Goal: Information Seeking & Learning: Learn about a topic

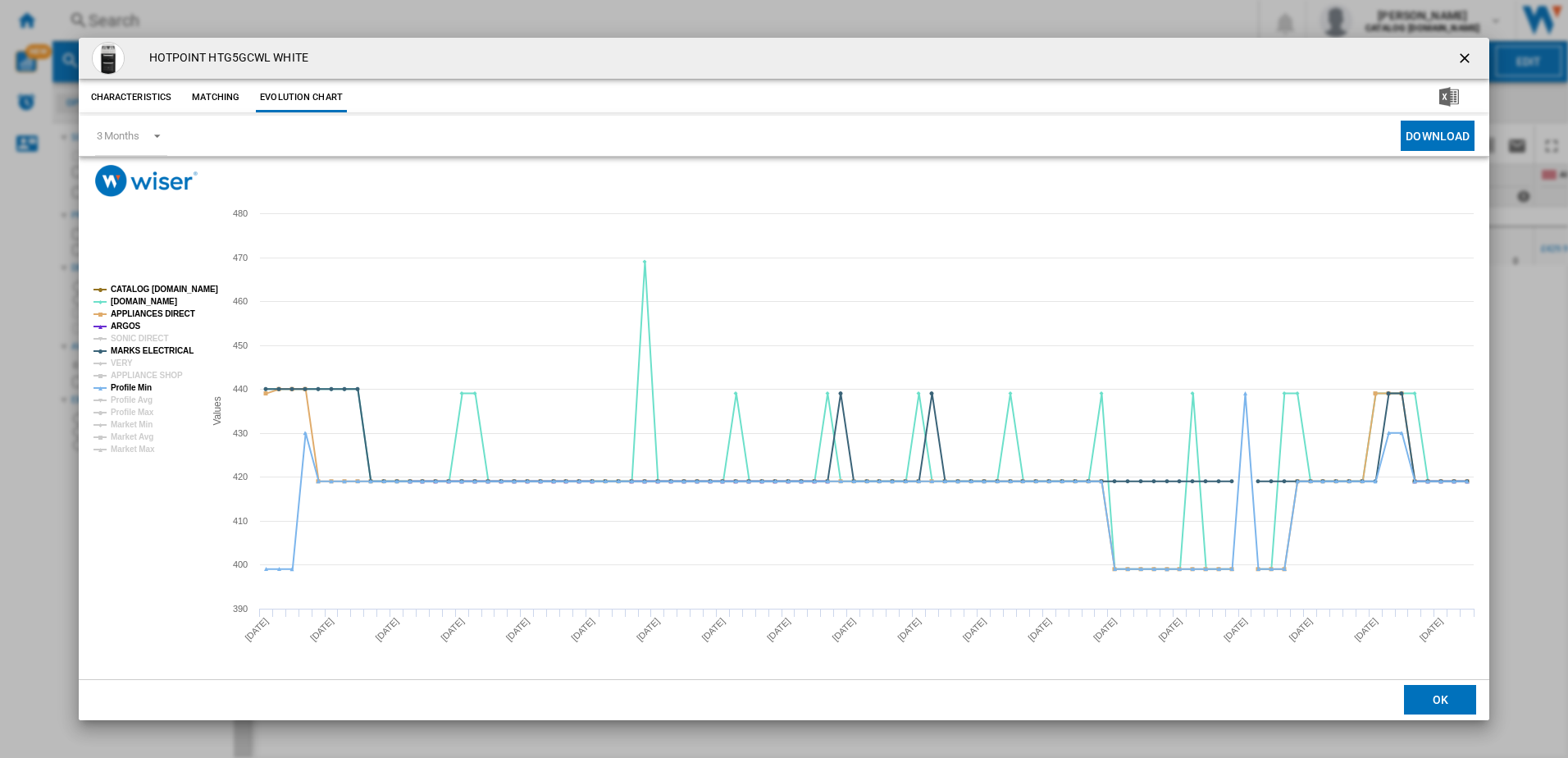
drag, startPoint x: 1467, startPoint y: 58, endPoint x: 1453, endPoint y: 65, distance: 15.7
click at [1467, 58] on ng-md-icon "getI18NText('BUTTONS.CLOSE_DIALOG')" at bounding box center [1467, 60] width 20 height 20
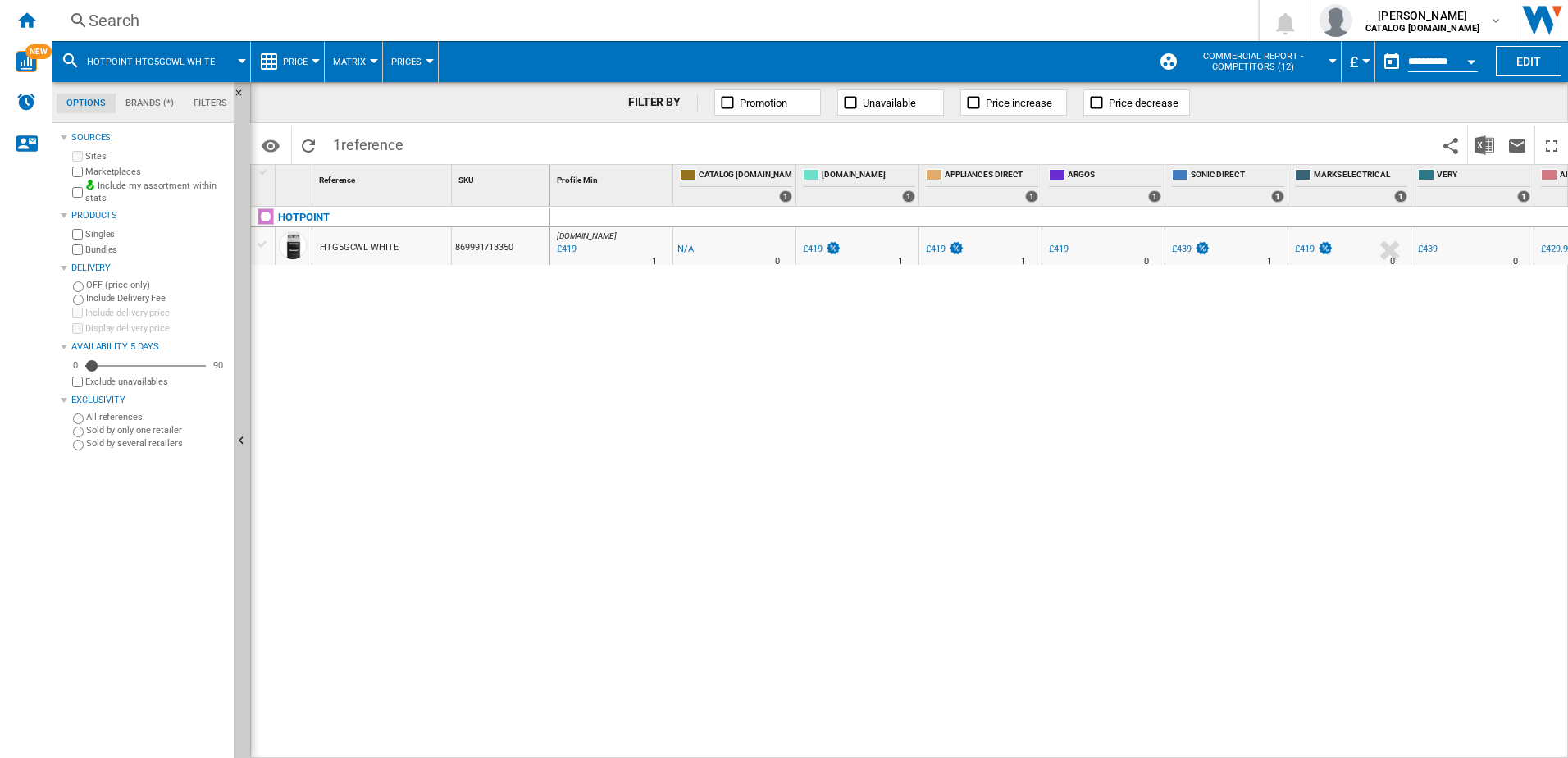
click at [193, 21] on div "Search" at bounding box center [652, 21] width 1127 height 23
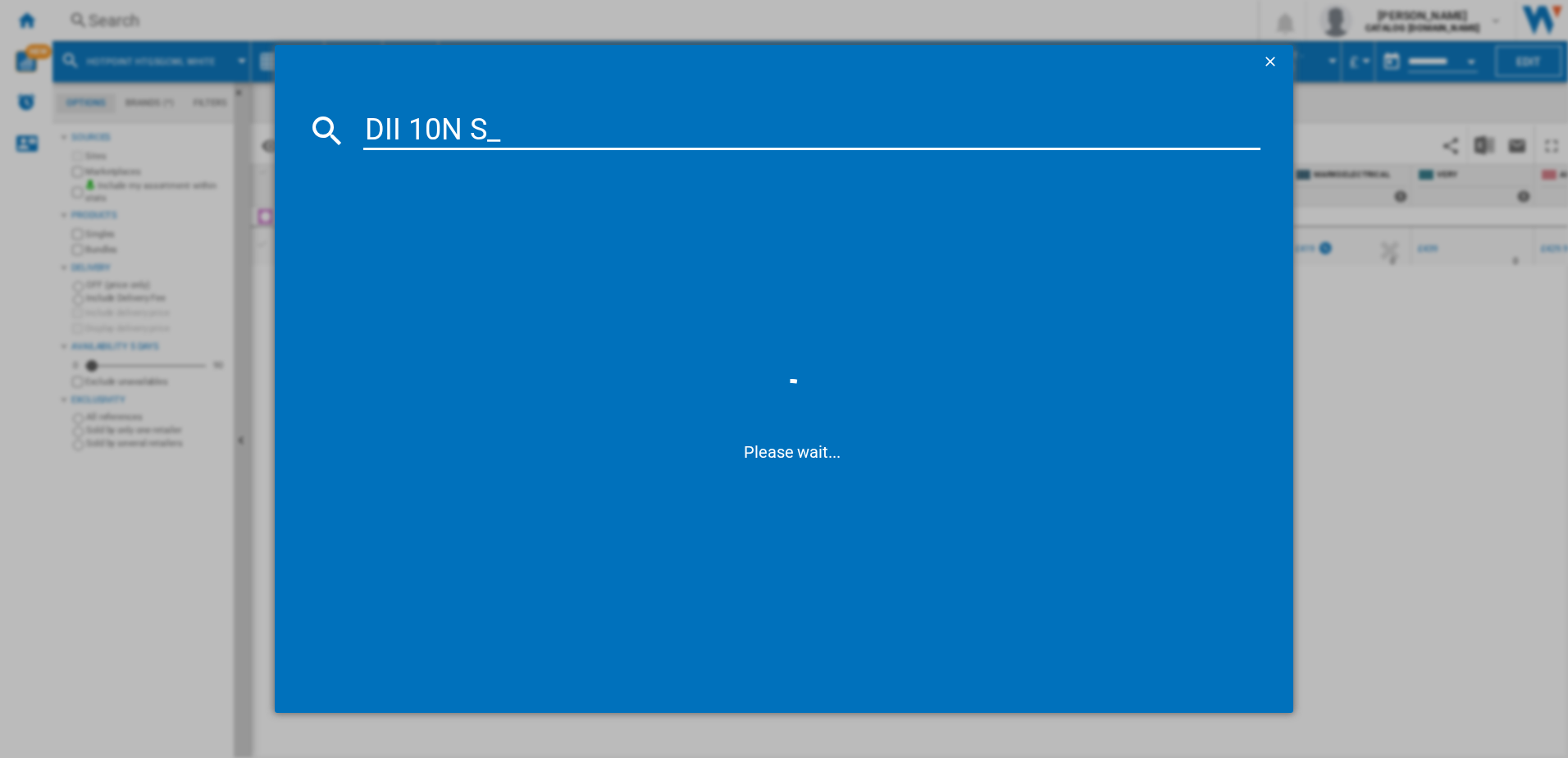
type input "DII 10N S"
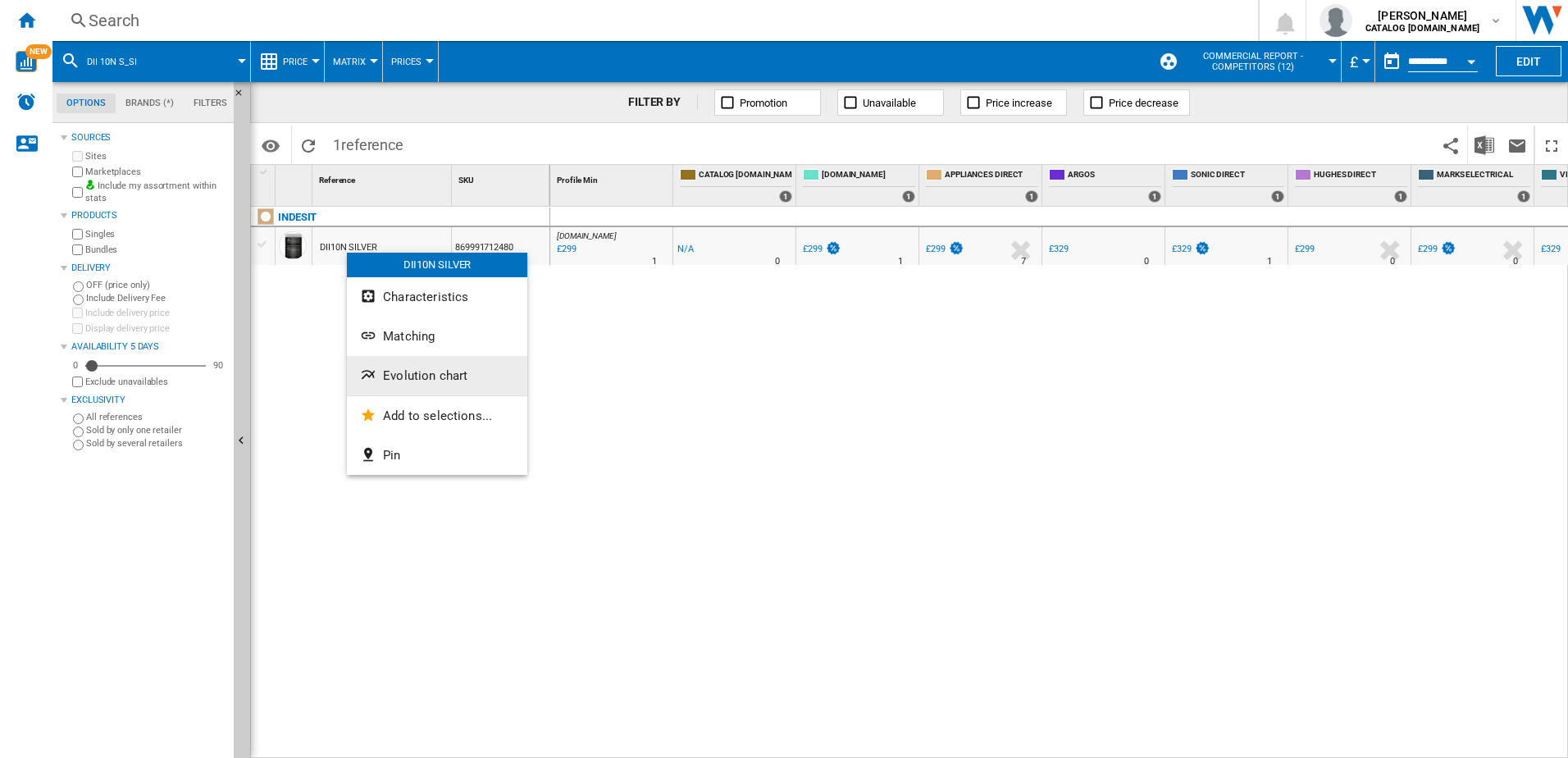
click at [402, 376] on span "Evolution chart" at bounding box center [425, 376] width 84 height 15
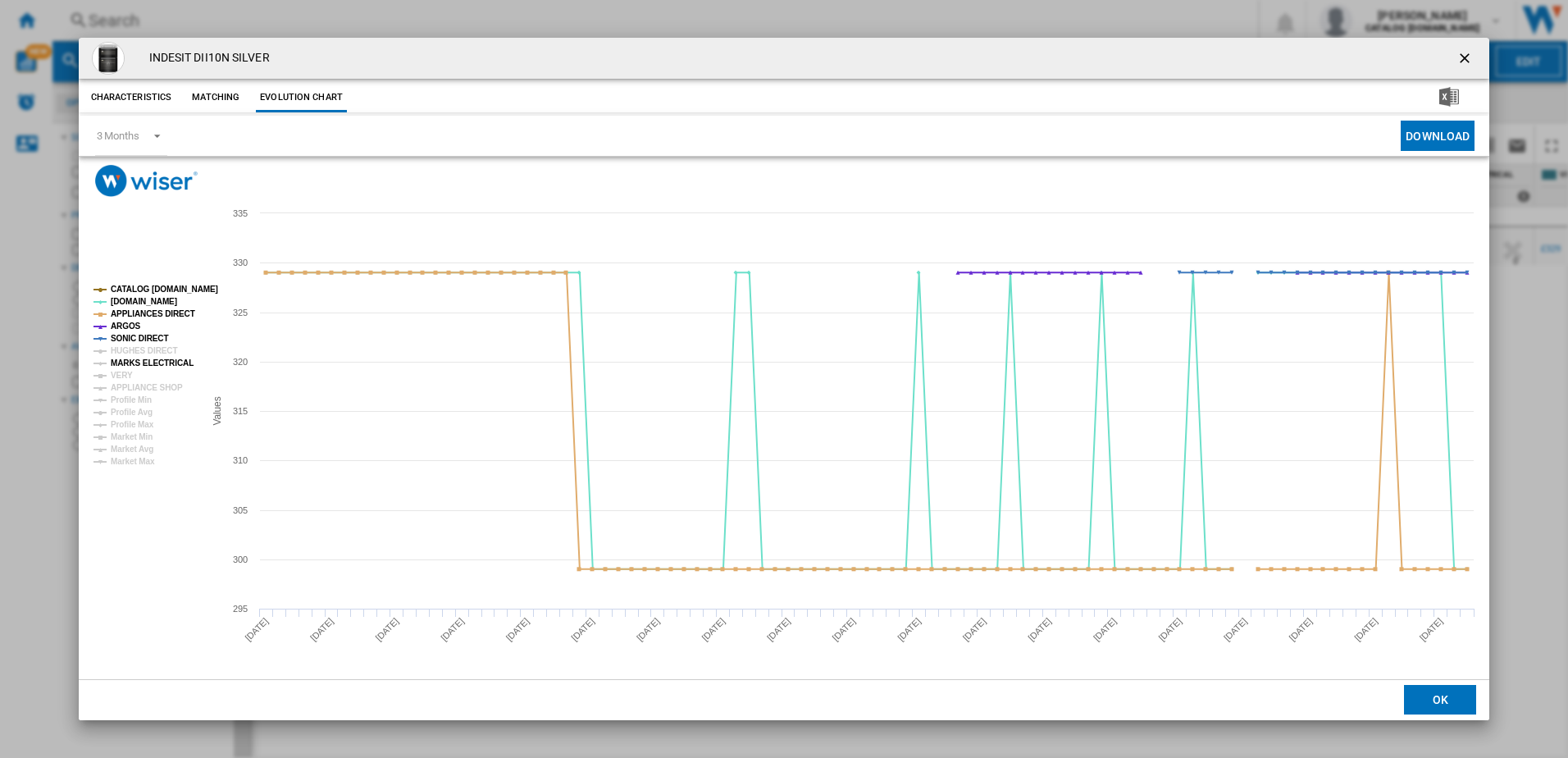
click at [141, 364] on tspan "MARKS ELECTRICAL" at bounding box center [152, 363] width 82 height 9
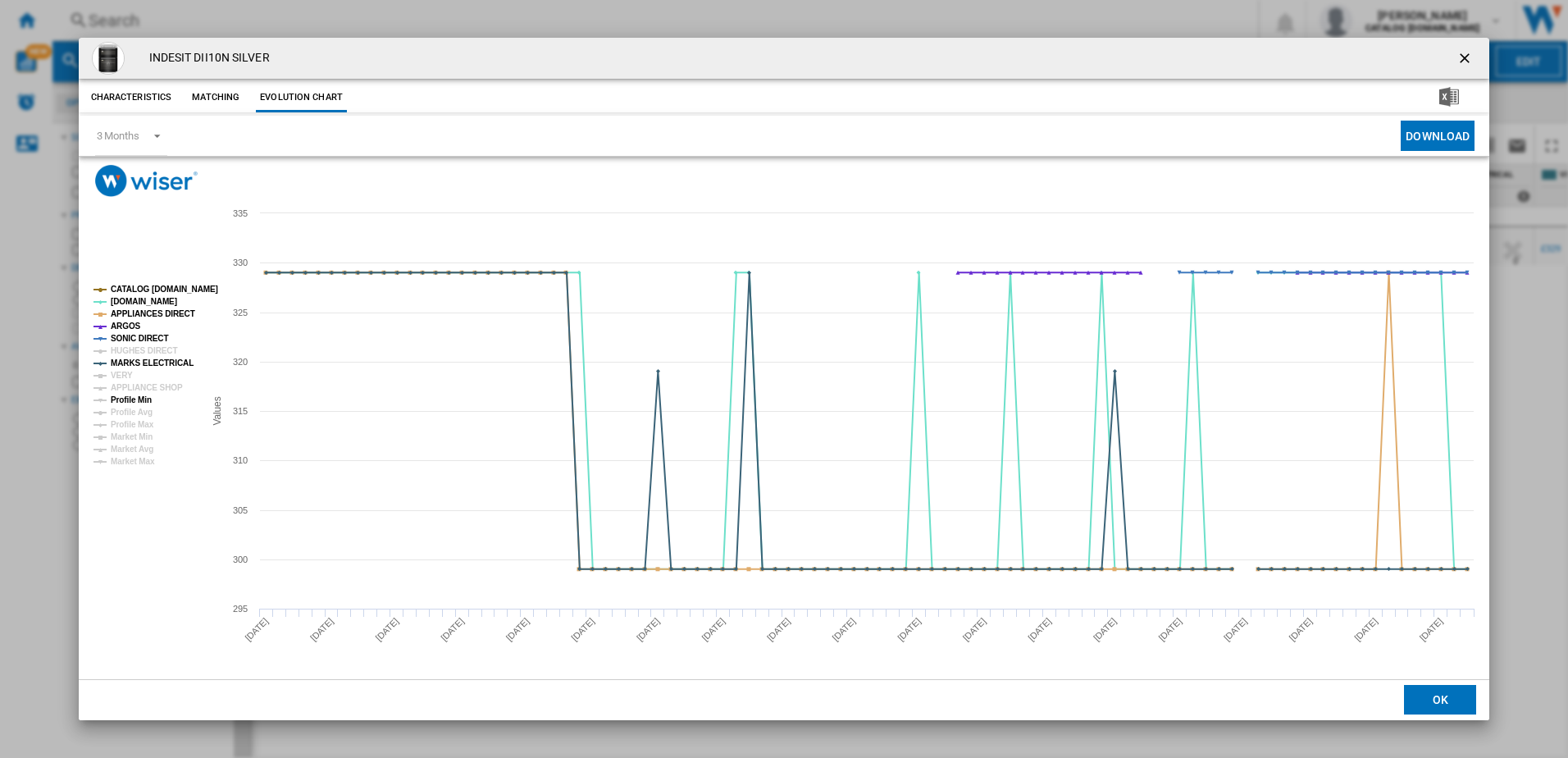
click at [129, 397] on tspan "Profile Min" at bounding box center [131, 399] width 41 height 9
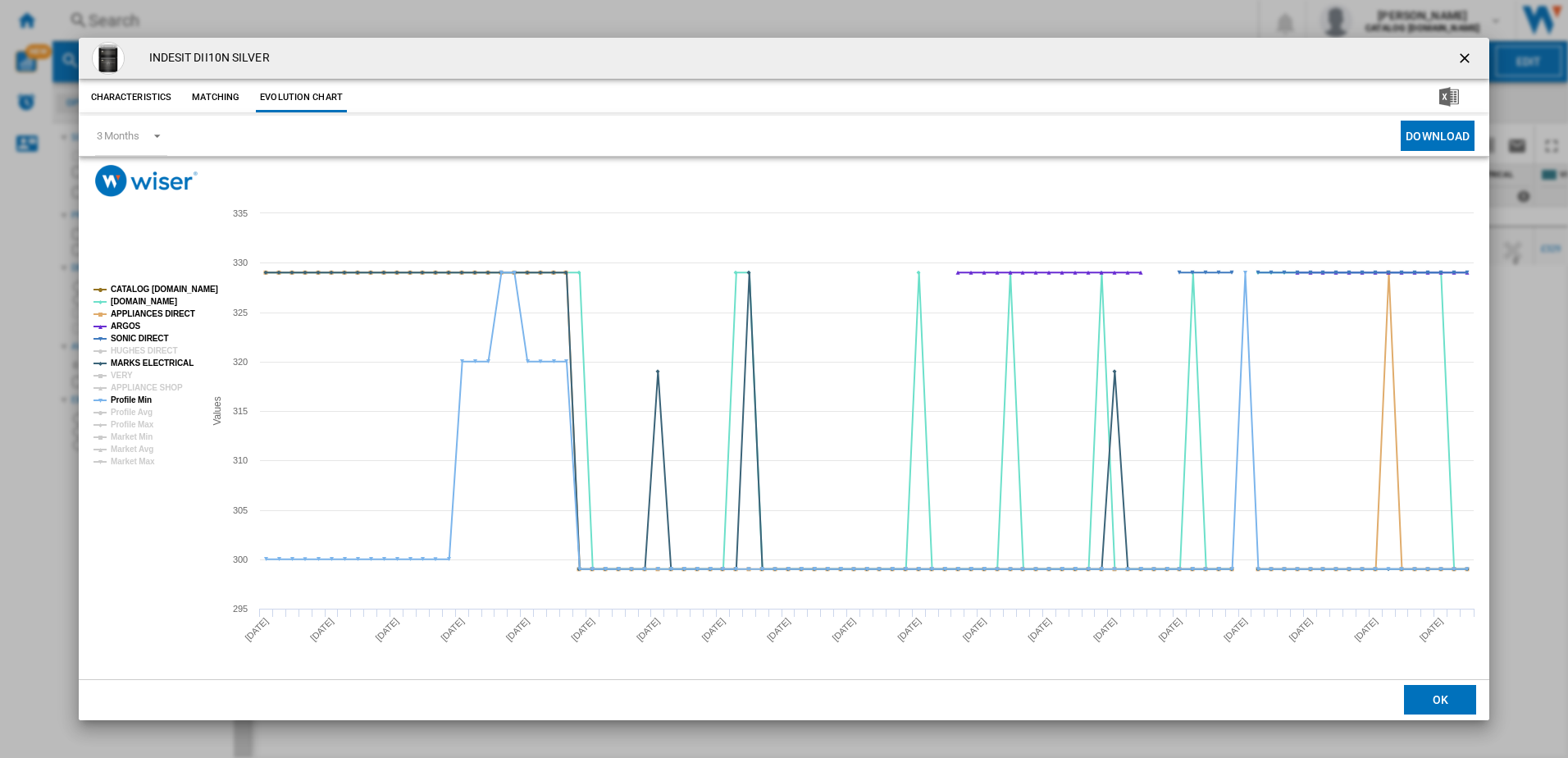
click at [1471, 56] on ng-md-icon "getI18NText('BUTTONS.CLOSE_DIALOG')" at bounding box center [1467, 60] width 20 height 20
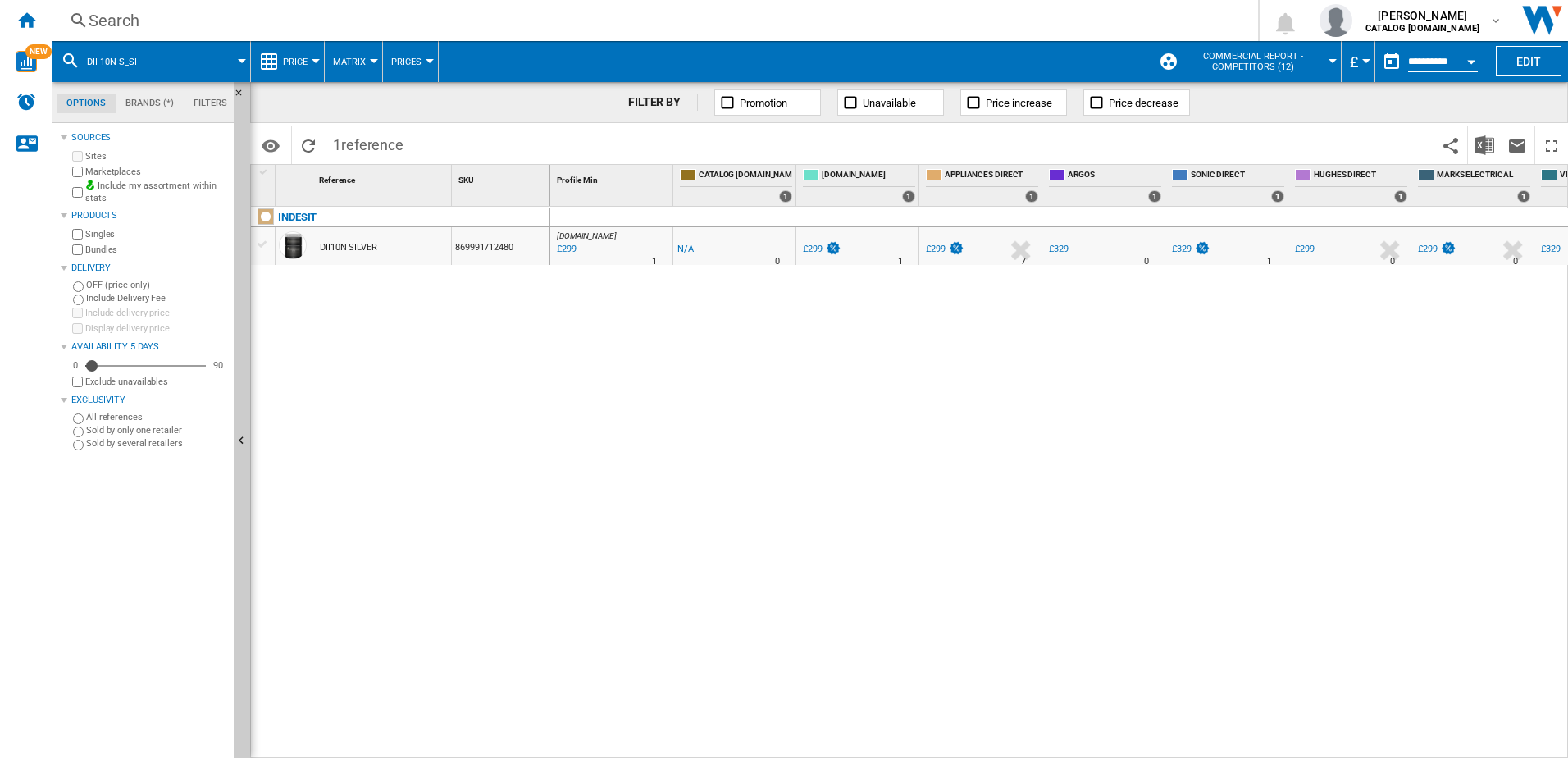
click at [160, 29] on div "Search" at bounding box center [652, 21] width 1127 height 23
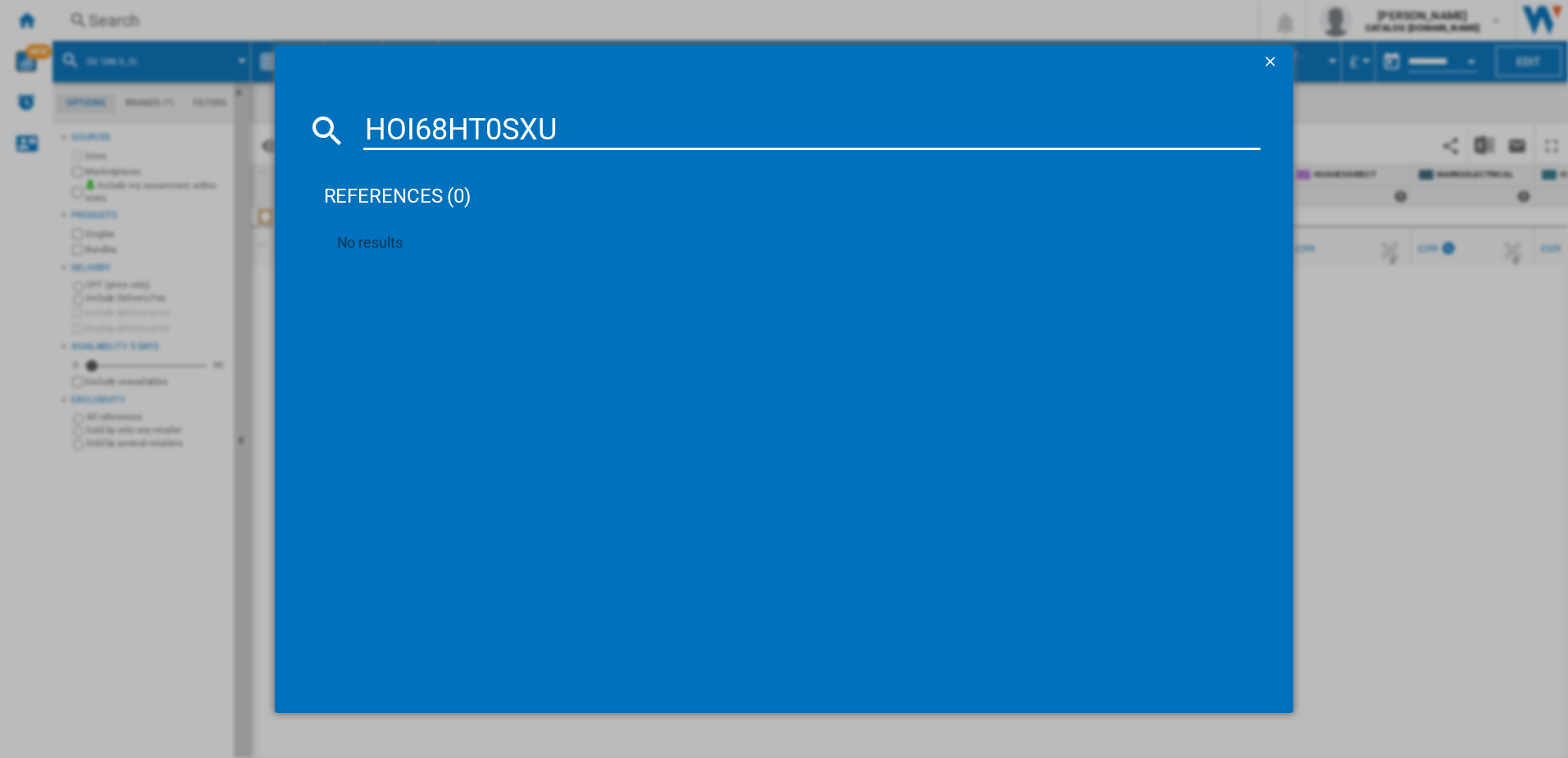
type input "HOI68HT0SX"
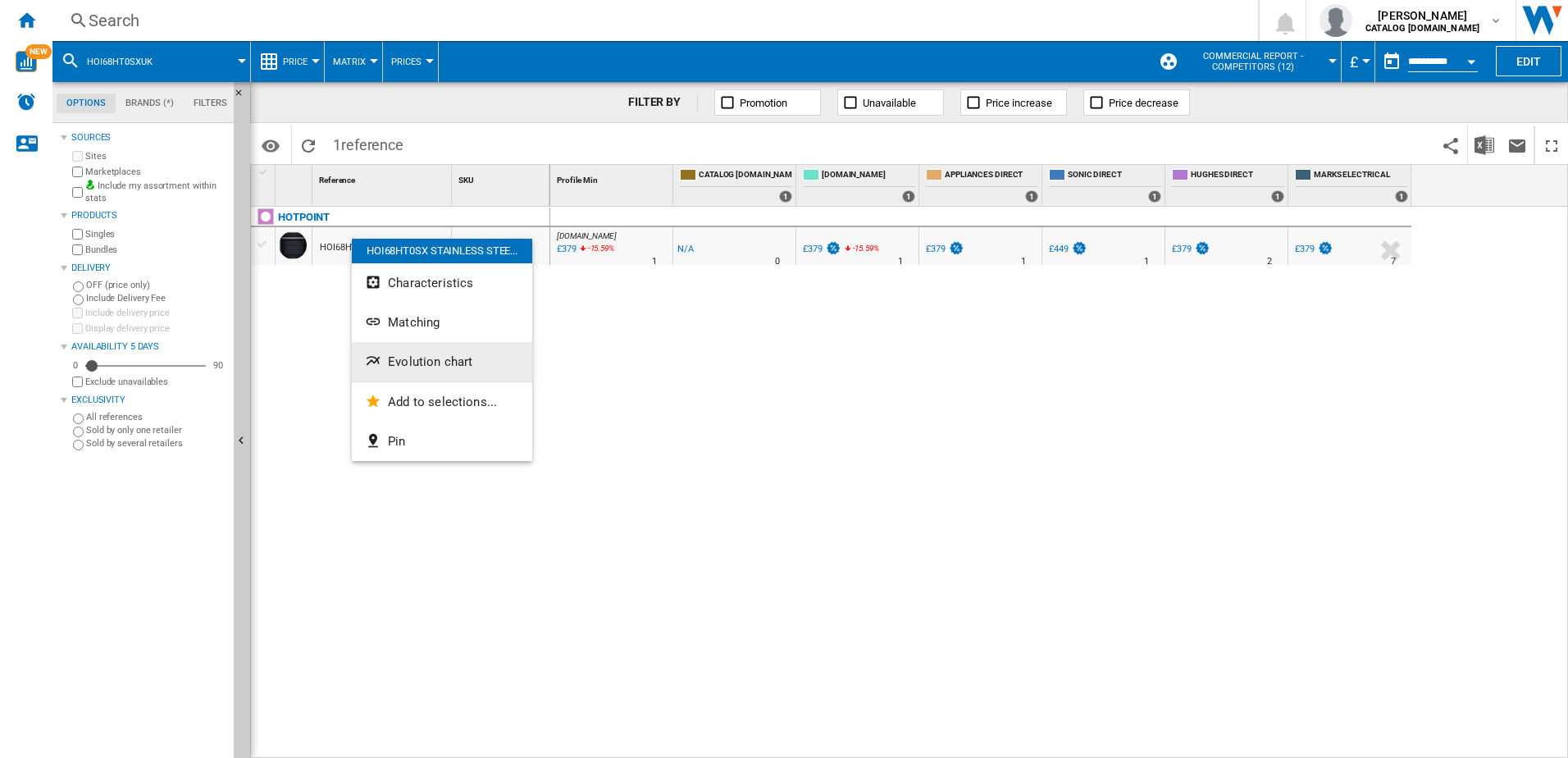
click at [454, 365] on span "Evolution chart" at bounding box center [430, 362] width 84 height 15
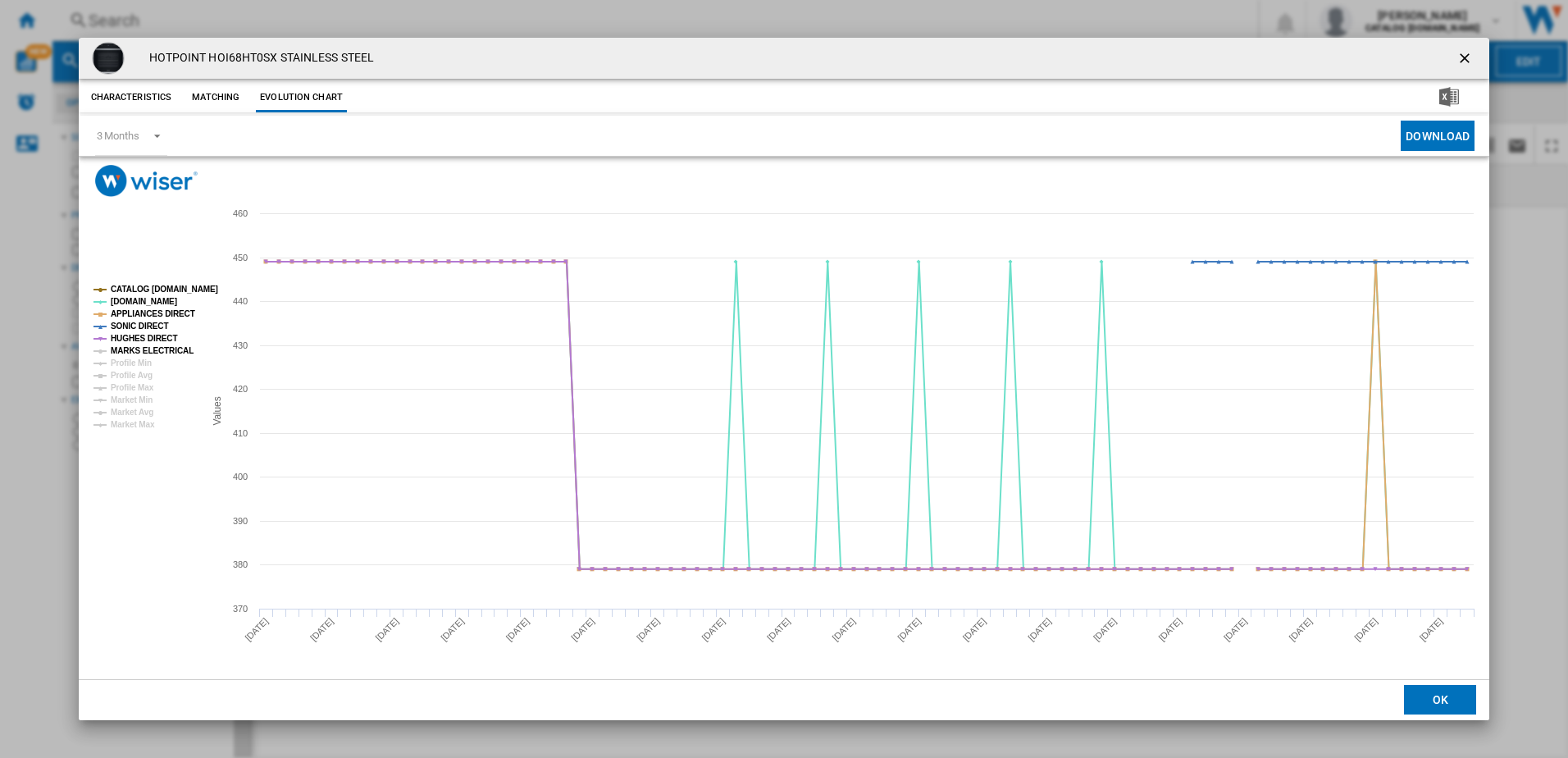
click at [139, 349] on tspan "MARKS ELECTRICAL" at bounding box center [152, 351] width 82 height 9
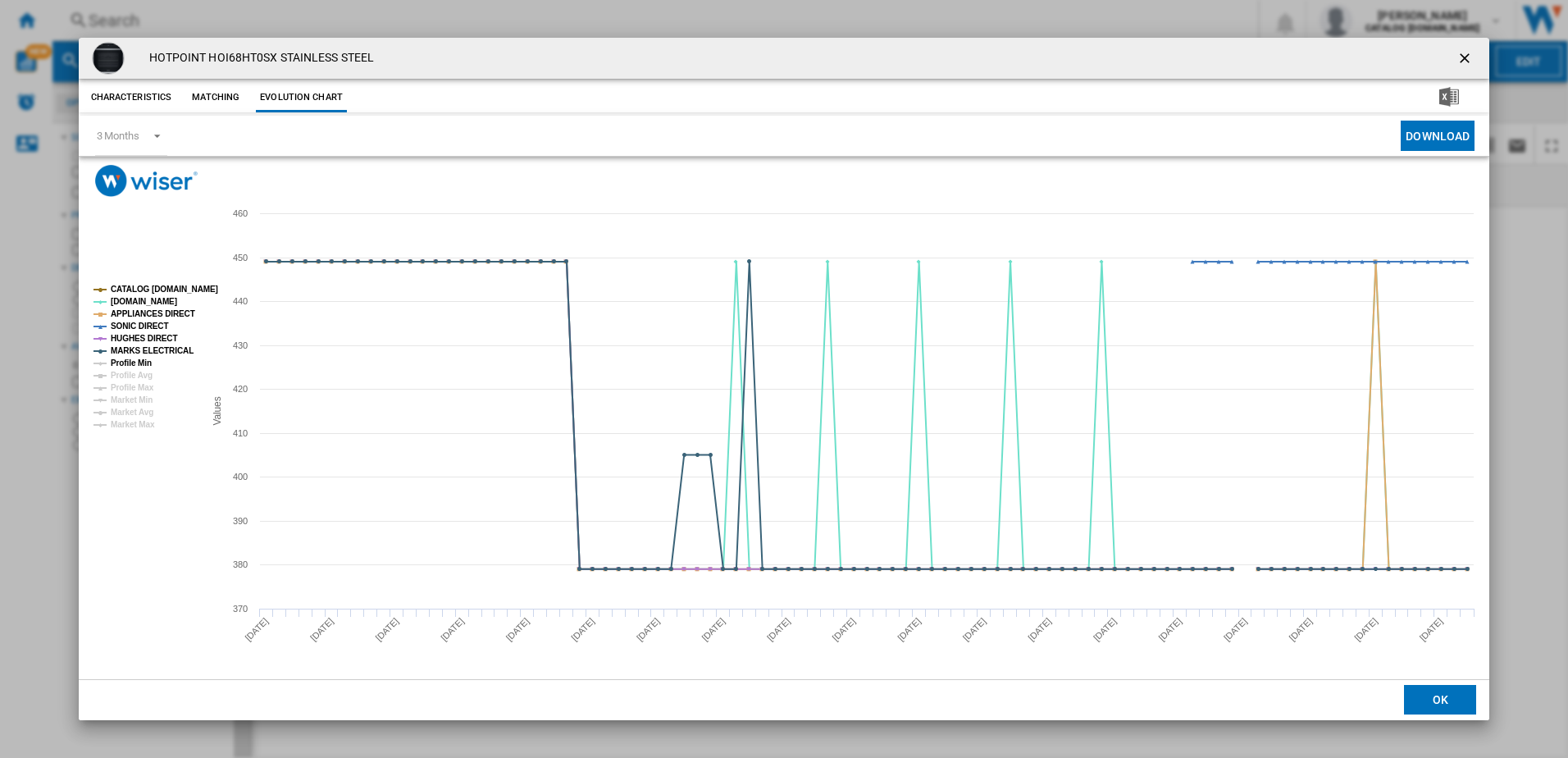
click at [136, 359] on tspan "Profile Min" at bounding box center [131, 363] width 41 height 9
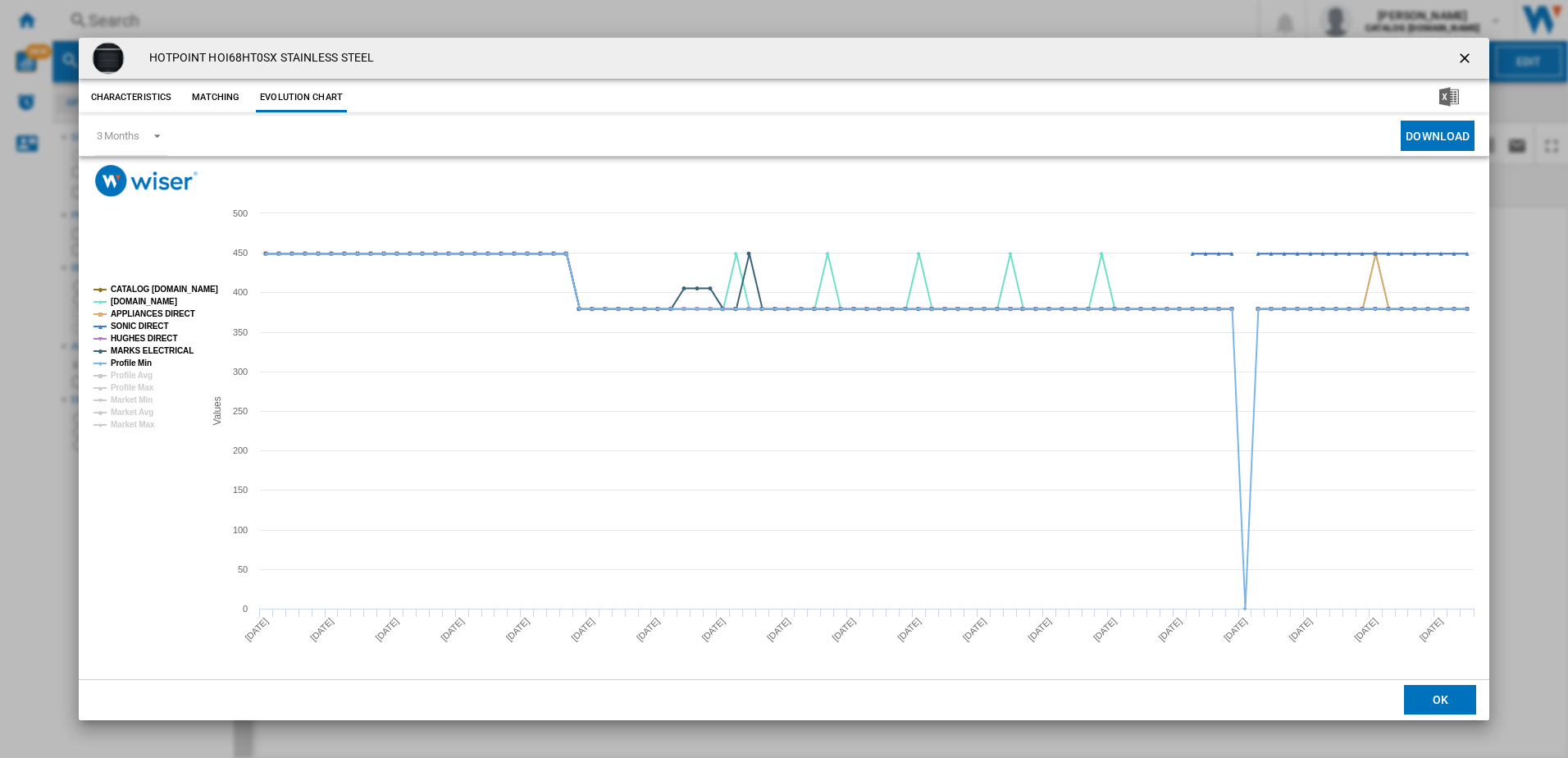
drag, startPoint x: 1468, startPoint y: 57, endPoint x: 1234, endPoint y: 67, distance: 234.2
click at [1468, 57] on ng-md-icon "getI18NText('BUTTONS.CLOSE_DIALOG')" at bounding box center [1467, 60] width 20 height 20
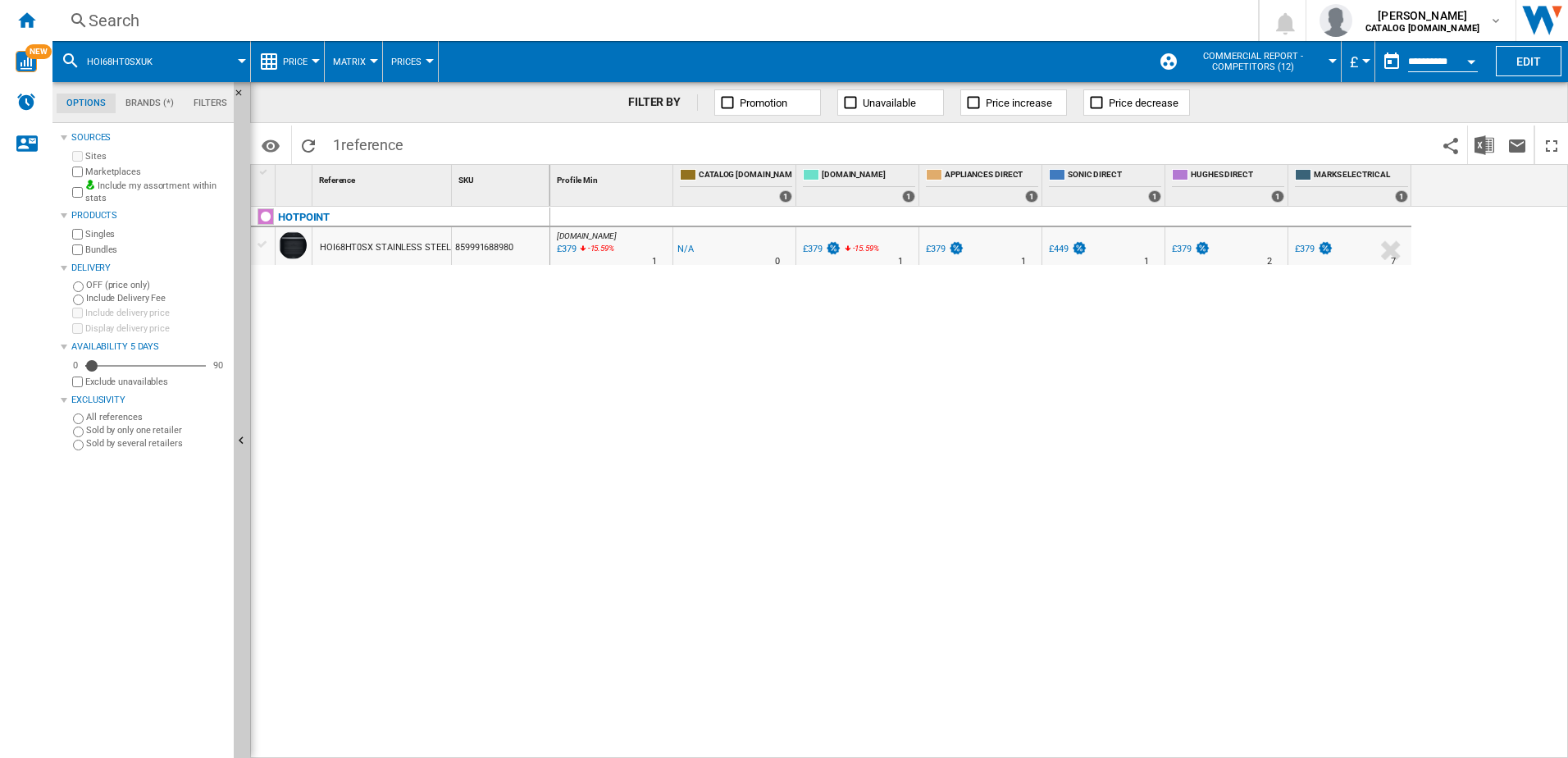
click at [208, 15] on div "Search" at bounding box center [652, 21] width 1127 height 23
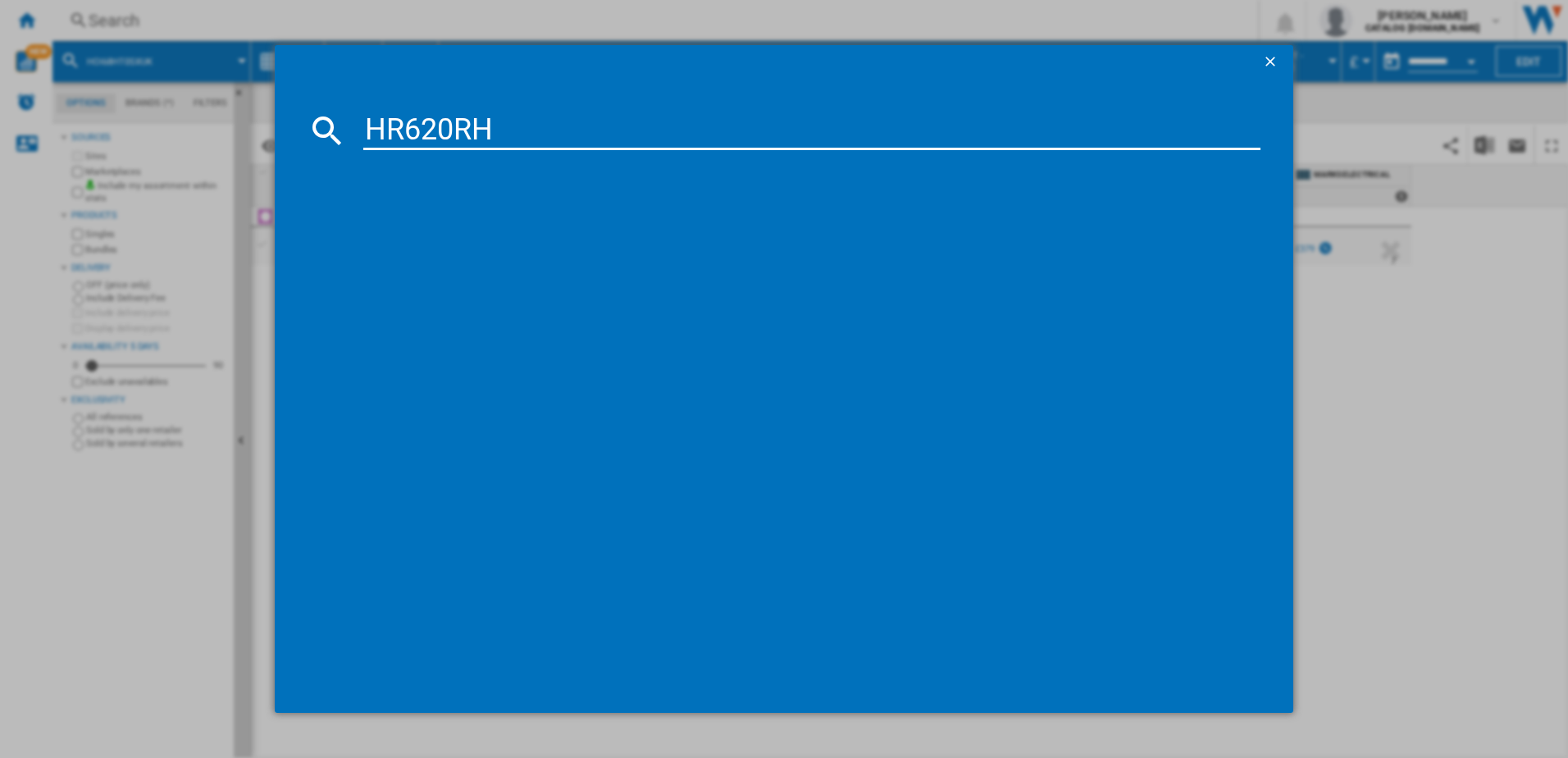
type input "HR620RH"
click at [446, 232] on div "HOTPOINT HR620RH BLACK" at bounding box center [796, 237] width 882 height 16
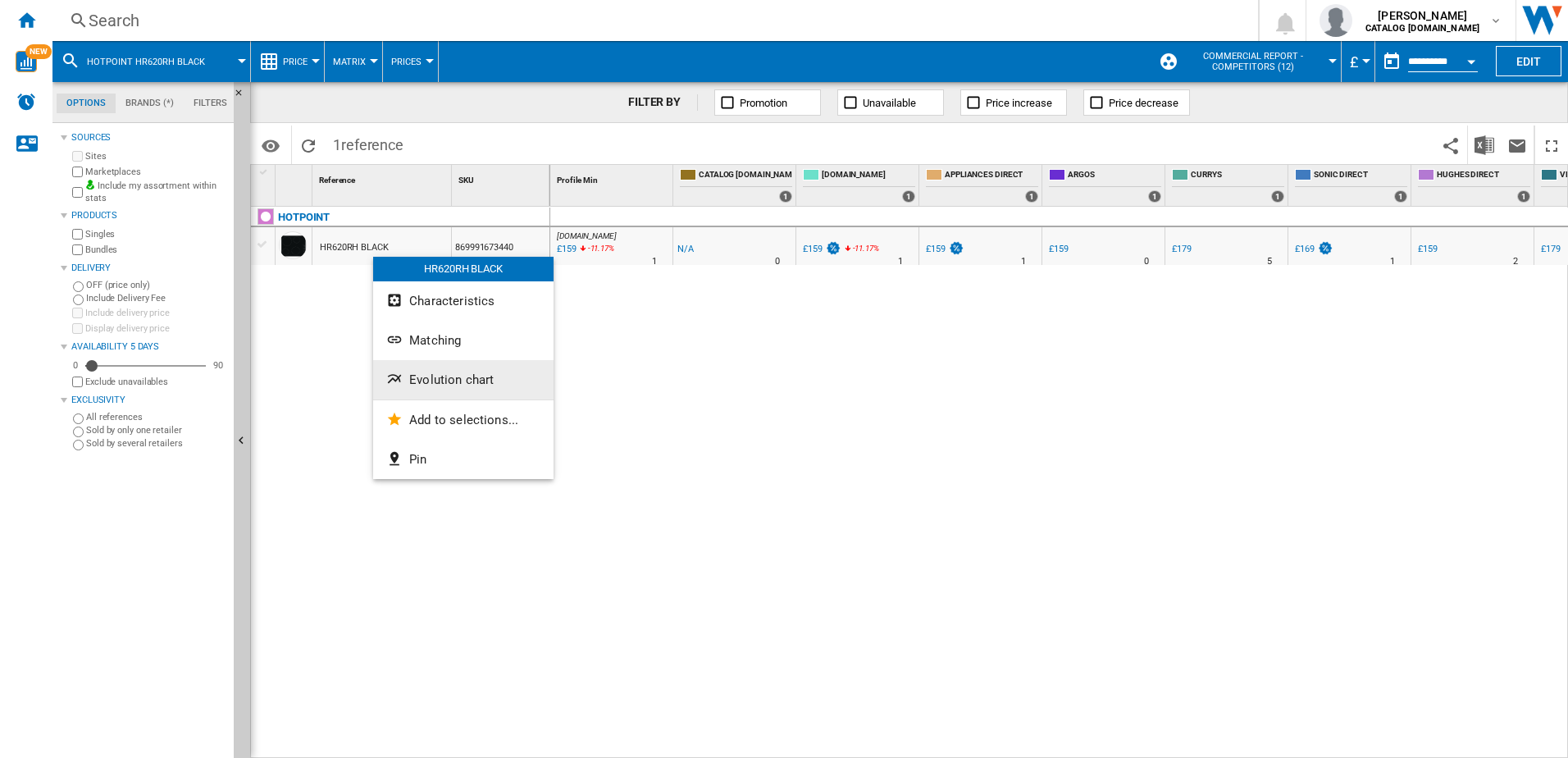
click at [436, 378] on span "Evolution chart" at bounding box center [451, 379] width 84 height 15
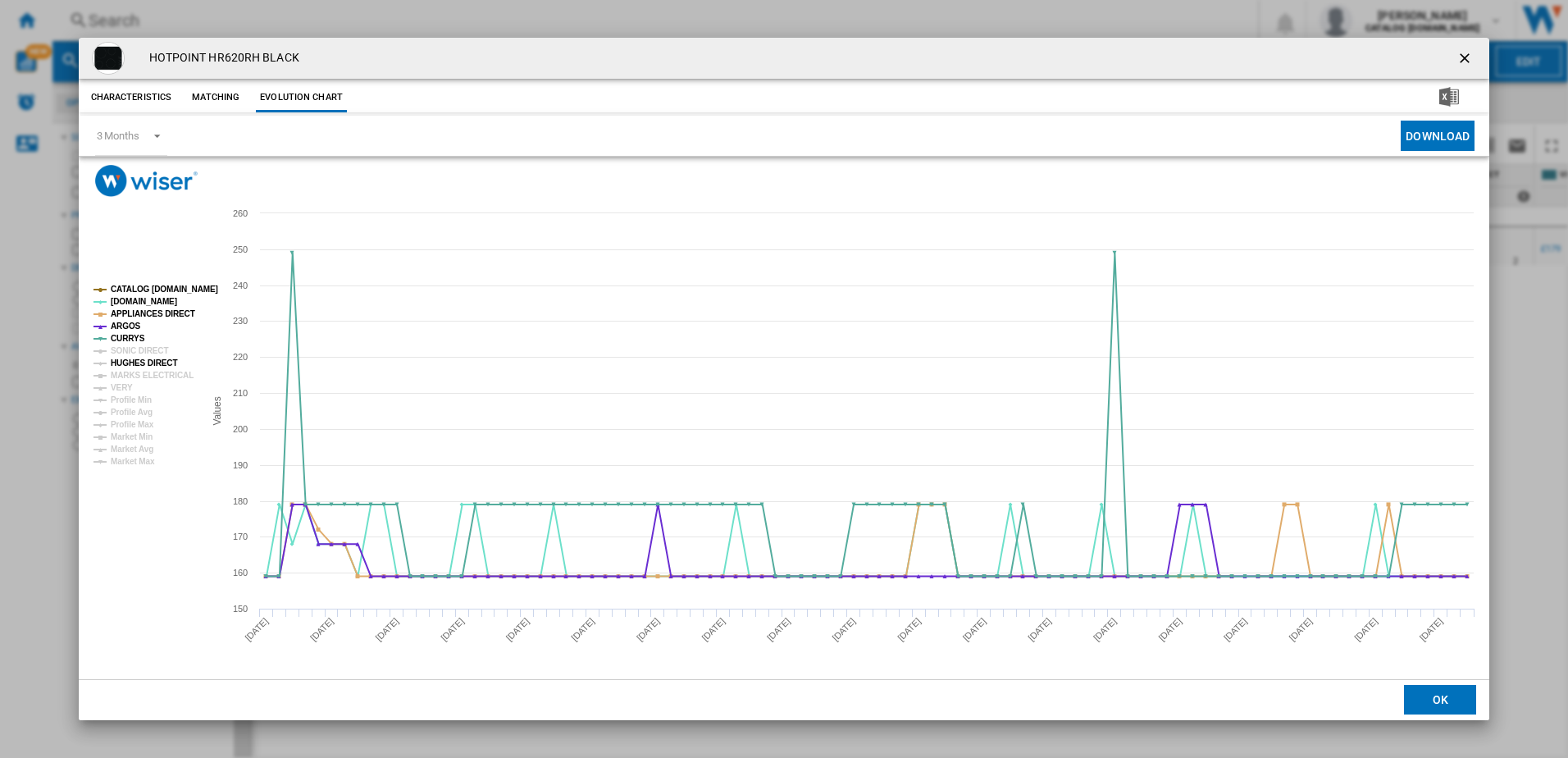
click at [147, 368] on tspan "HUGHES DIRECT" at bounding box center [144, 363] width 67 height 9
click at [137, 373] on tspan "MARKS ELECTRICAL" at bounding box center [152, 374] width 82 height 9
click at [151, 363] on tspan "HUGHES DIRECT" at bounding box center [144, 363] width 67 height 9
click at [133, 400] on tspan "Profile Min" at bounding box center [131, 399] width 41 height 9
drag, startPoint x: 1460, startPoint y: 52, endPoint x: 1401, endPoint y: 69, distance: 61.4
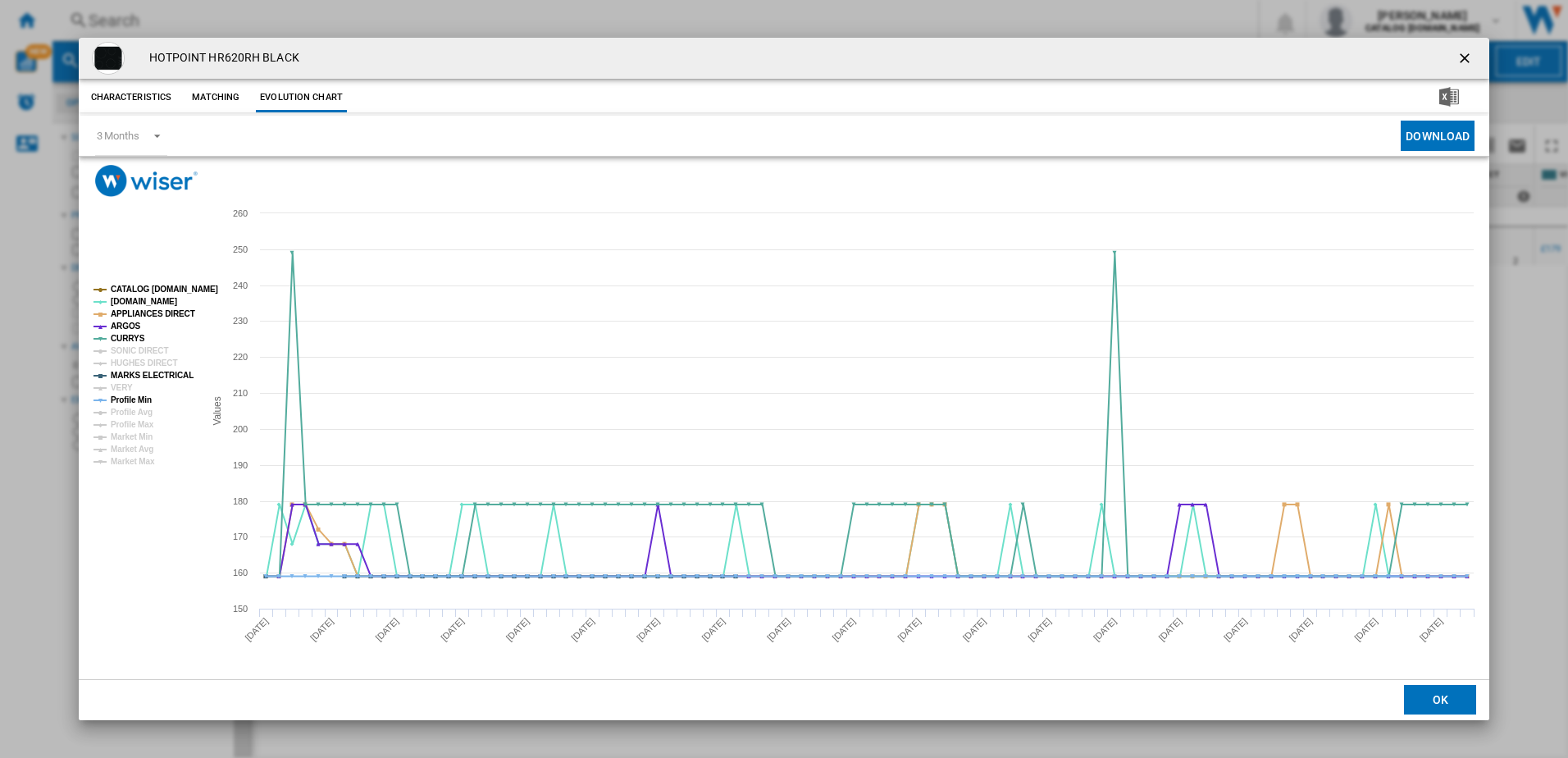
click at [1460, 52] on ng-md-icon "getI18NText('BUTTONS.CLOSE_DIALOG')" at bounding box center [1467, 60] width 20 height 20
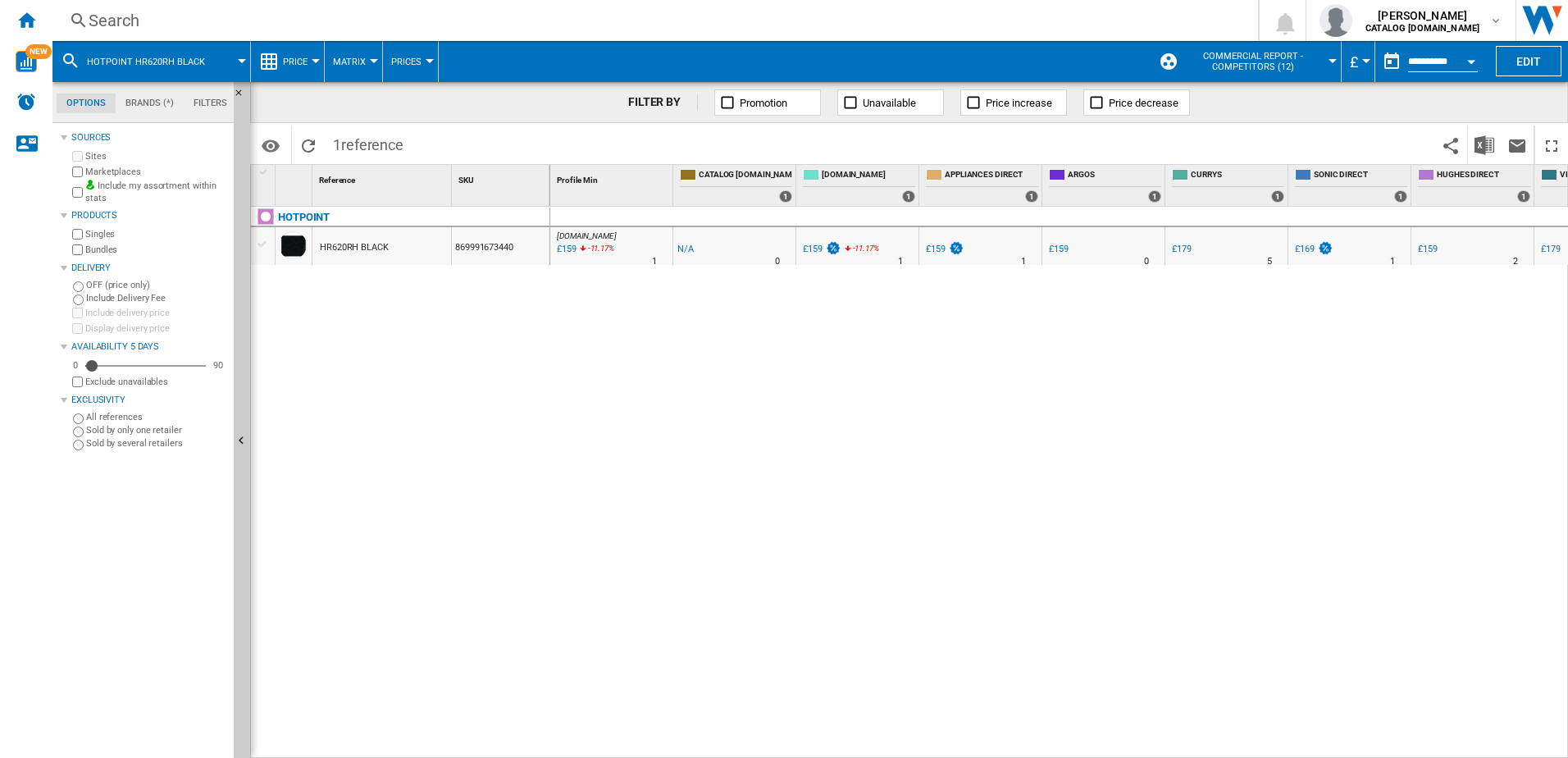
click at [254, 22] on div "Search" at bounding box center [652, 21] width 1127 height 23
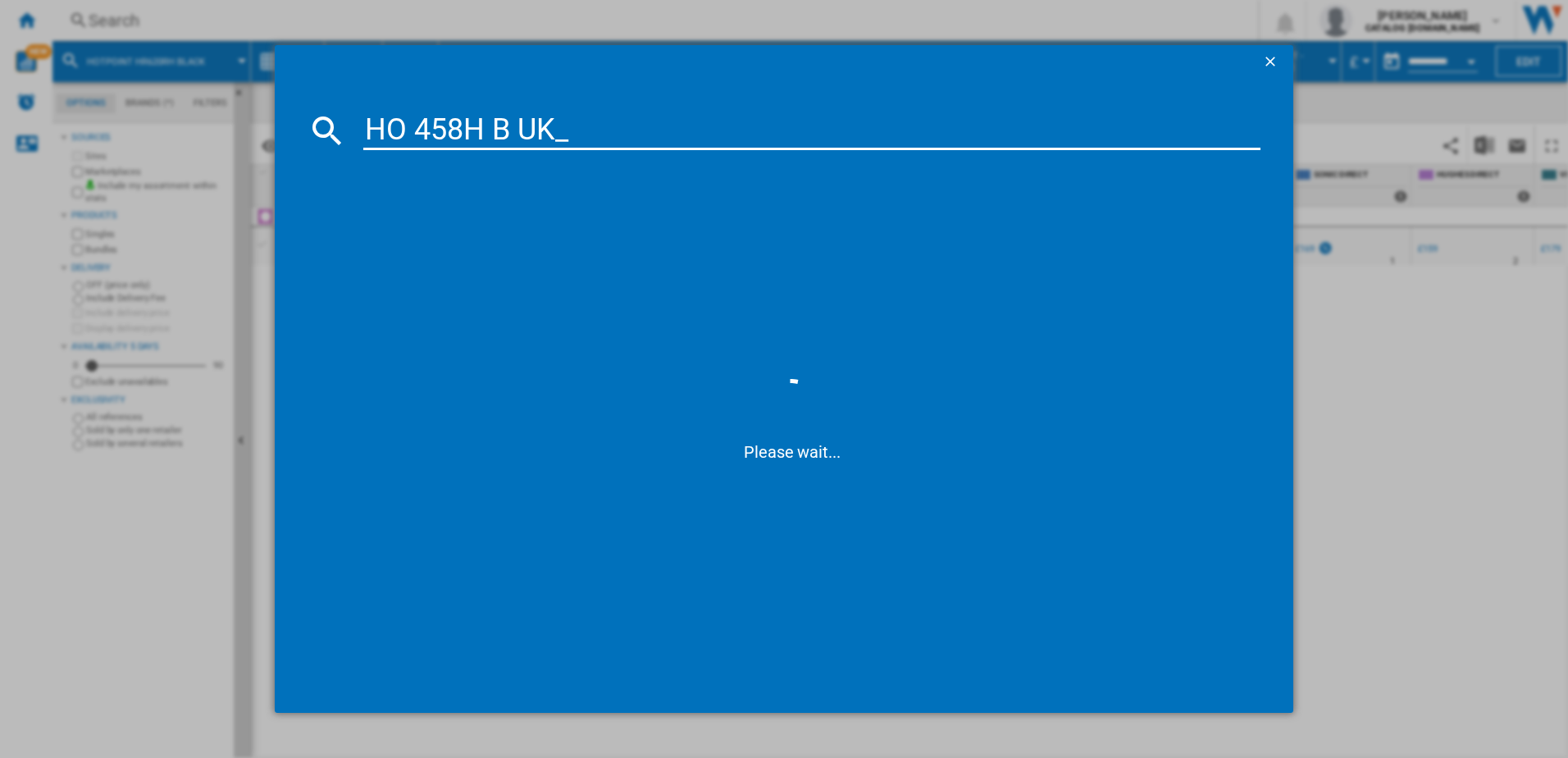
type input "HO 458H B UK"
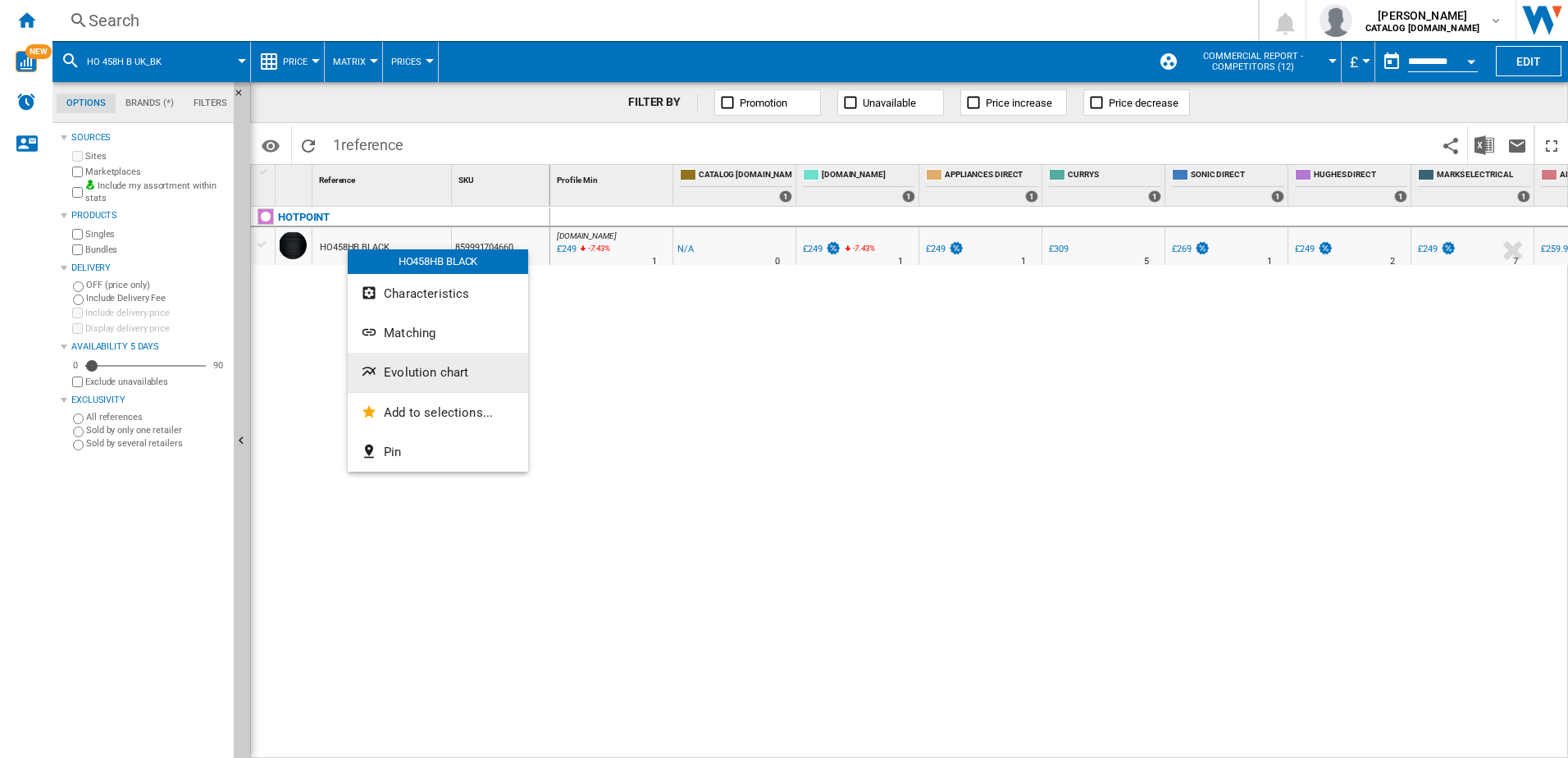
click at [421, 374] on span "Evolution chart" at bounding box center [426, 373] width 84 height 15
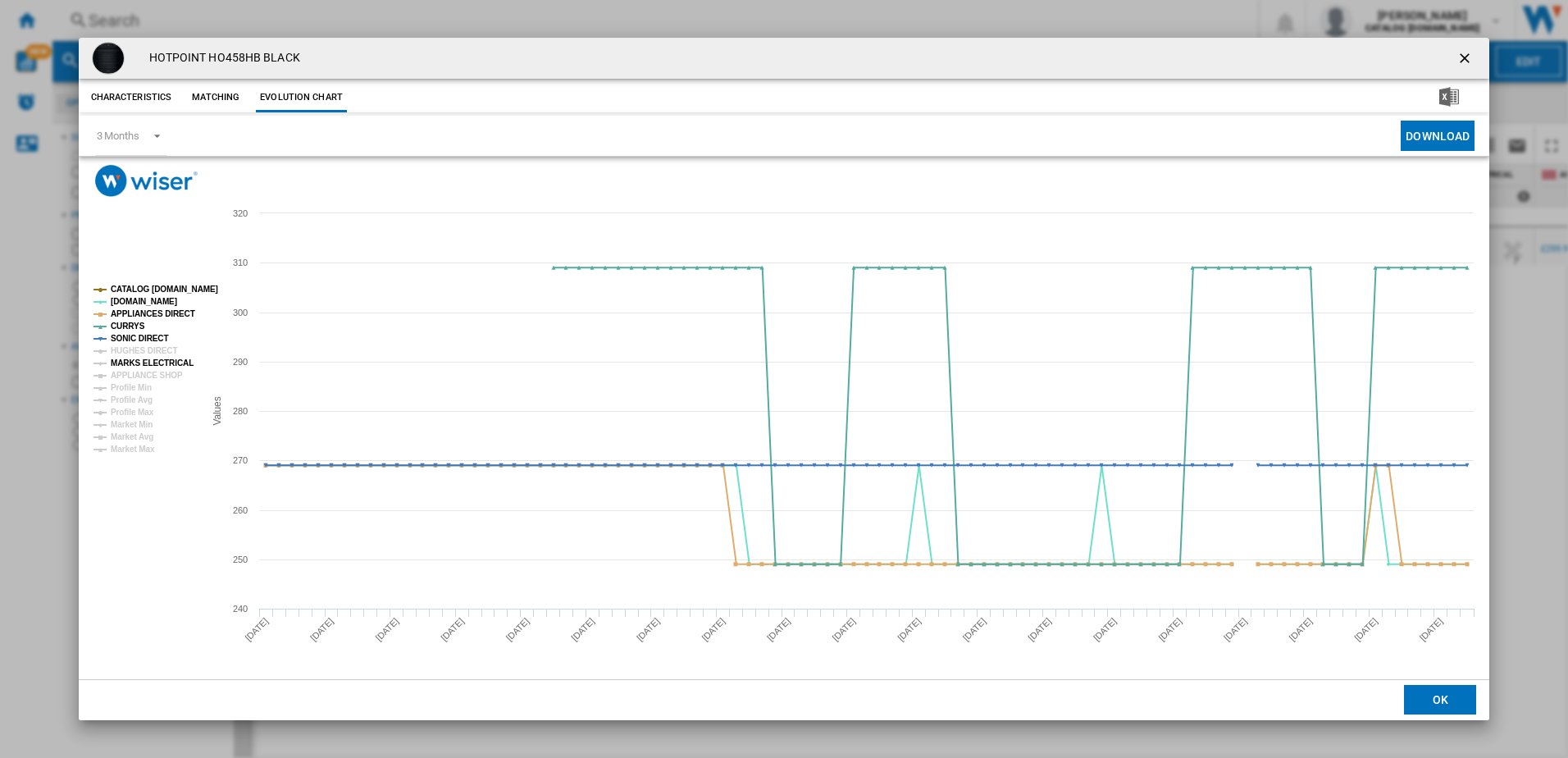
drag, startPoint x: 147, startPoint y: 361, endPoint x: 146, endPoint y: 370, distance: 9.1
click at [147, 361] on tspan "MARKS ELECTRICAL" at bounding box center [152, 363] width 82 height 9
click at [138, 387] on tspan "Profile Min" at bounding box center [131, 387] width 41 height 9
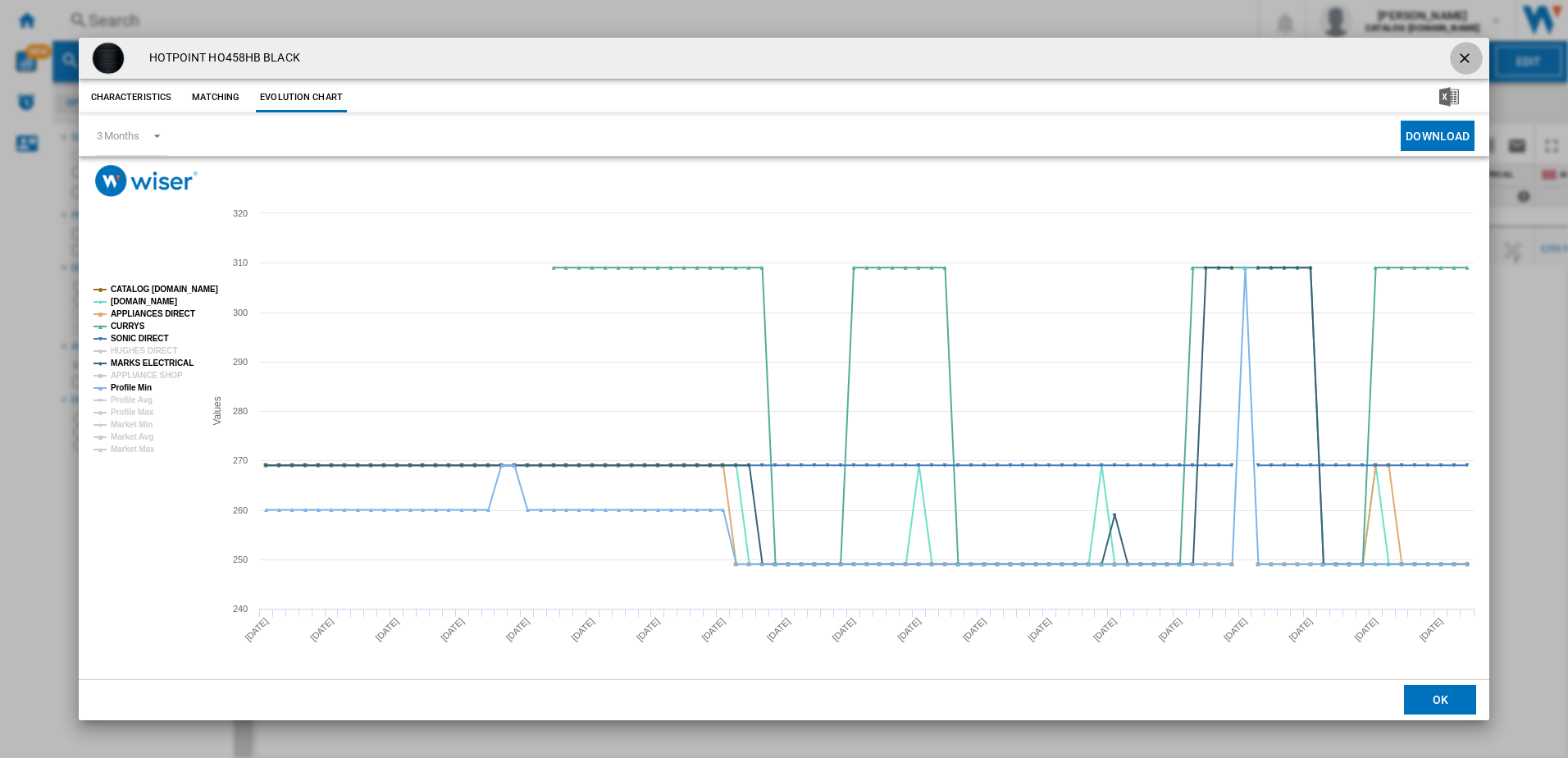
click at [1463, 58] on ng-md-icon "getI18NText('BUTTONS.CLOSE_DIALOG')" at bounding box center [1467, 60] width 20 height 20
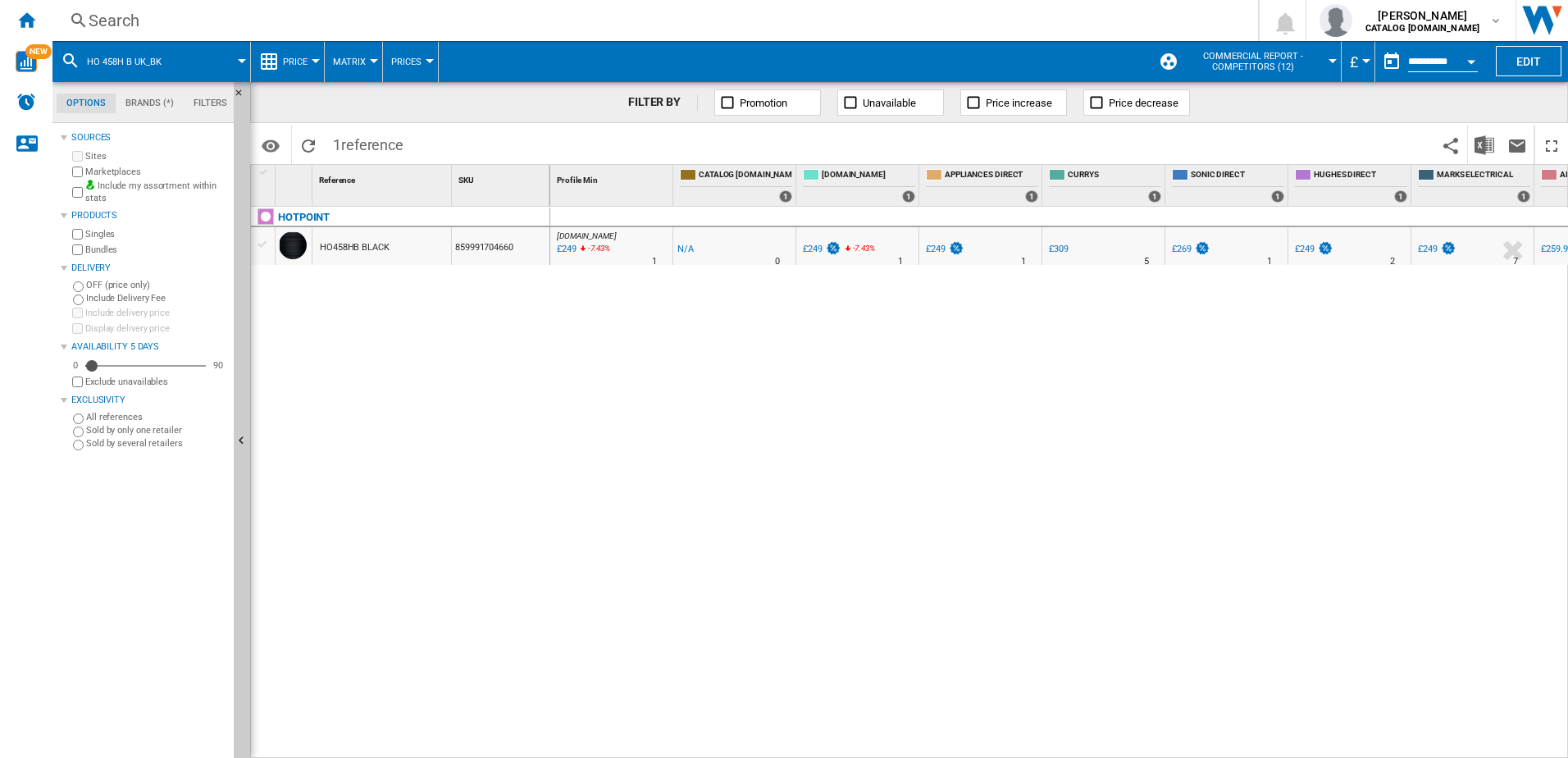
click at [242, 20] on div "Search" at bounding box center [652, 21] width 1127 height 23
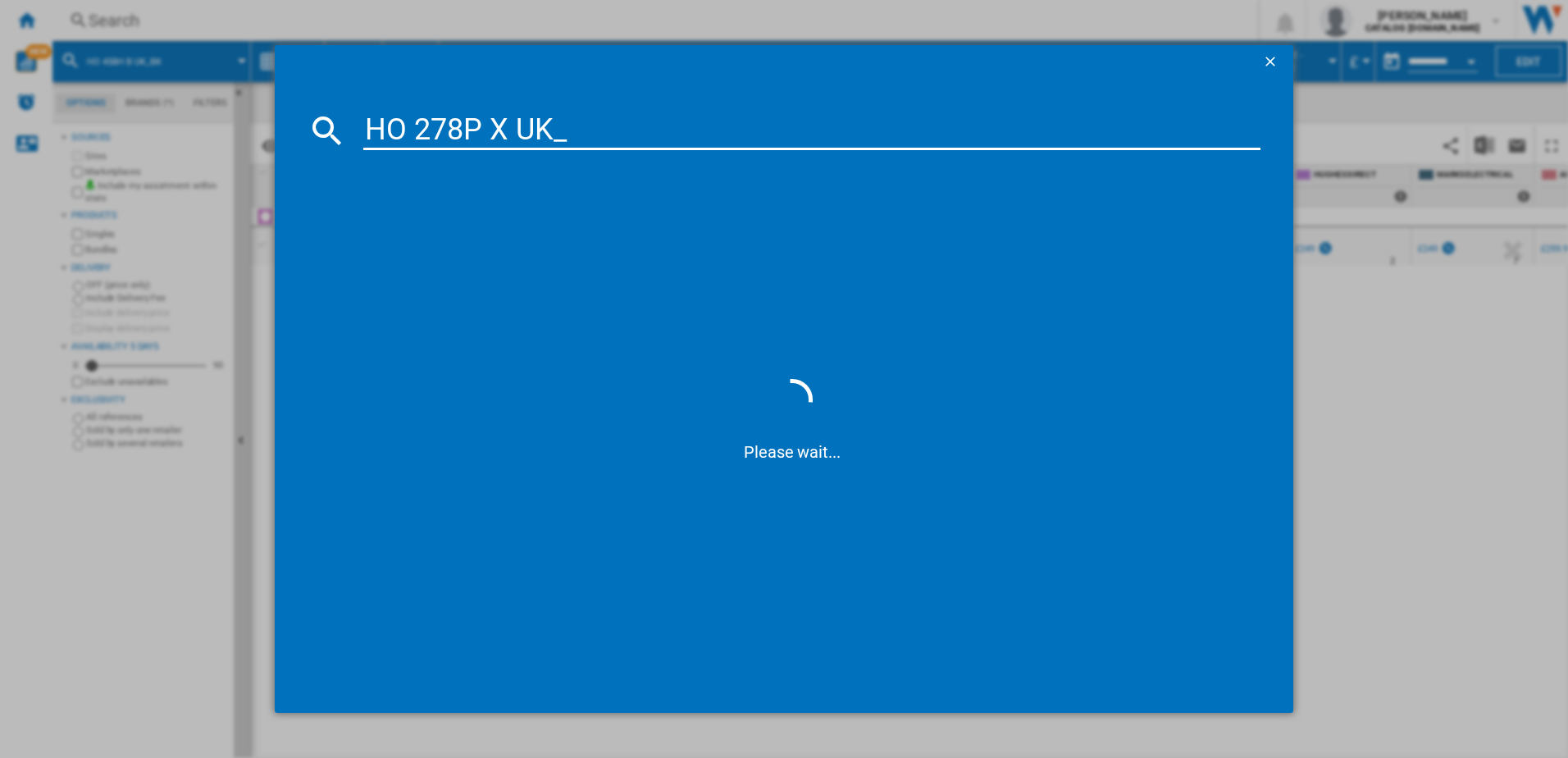
type input "HO 278P X UK"
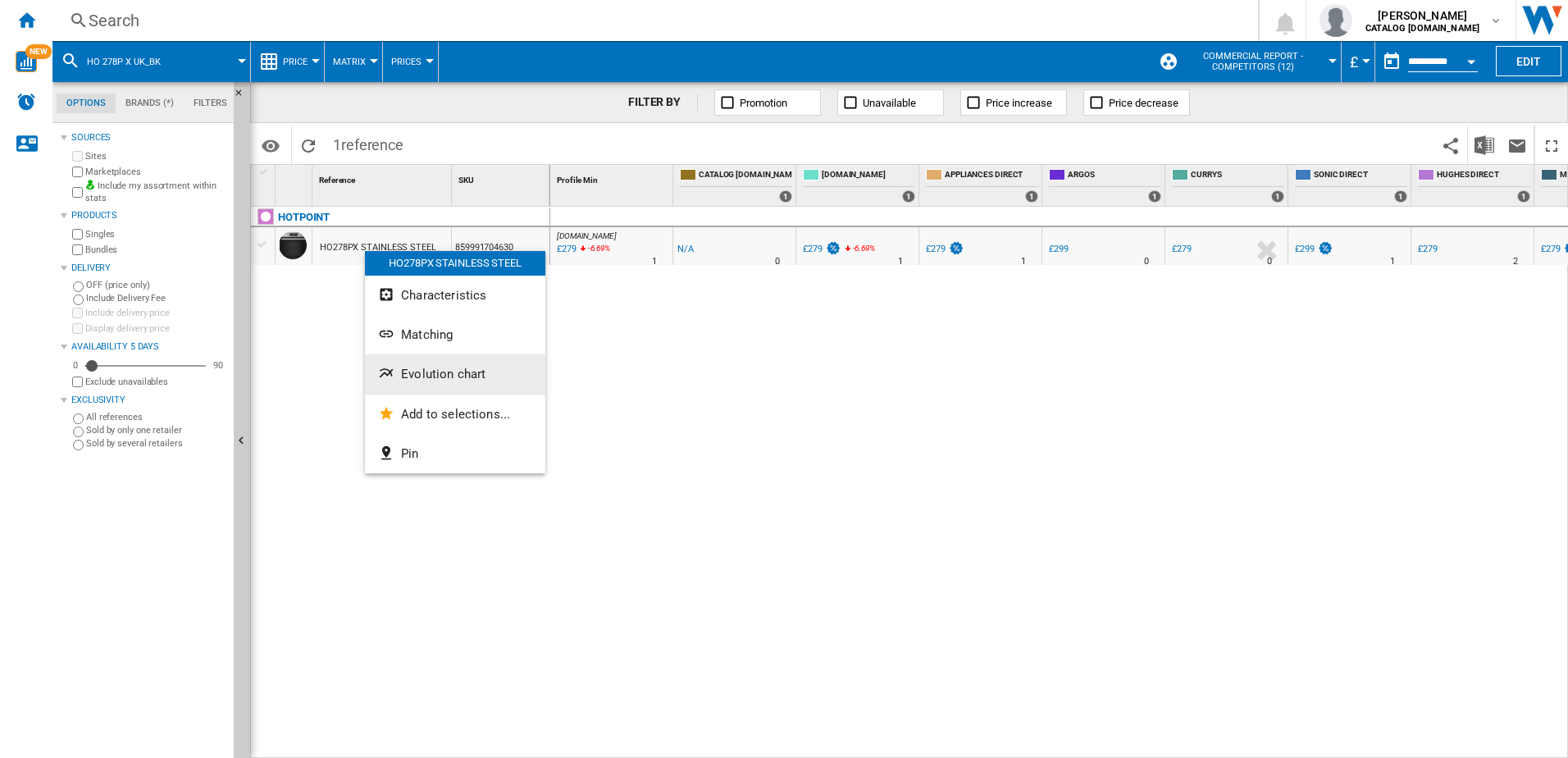
click at [427, 376] on span "Evolution chart" at bounding box center [443, 374] width 84 height 15
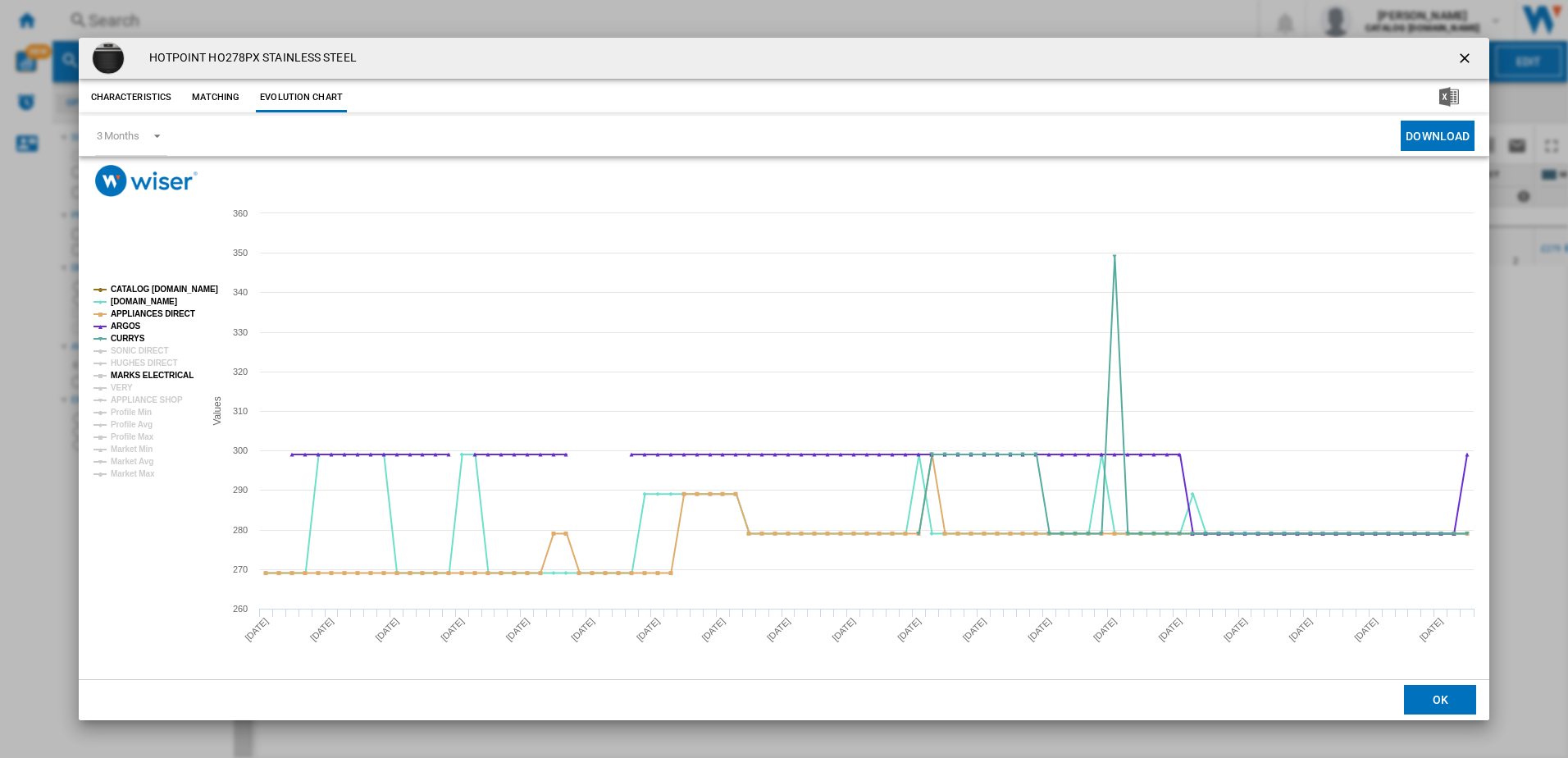
click at [157, 371] on tspan "MARKS ELECTRICAL" at bounding box center [152, 374] width 82 height 9
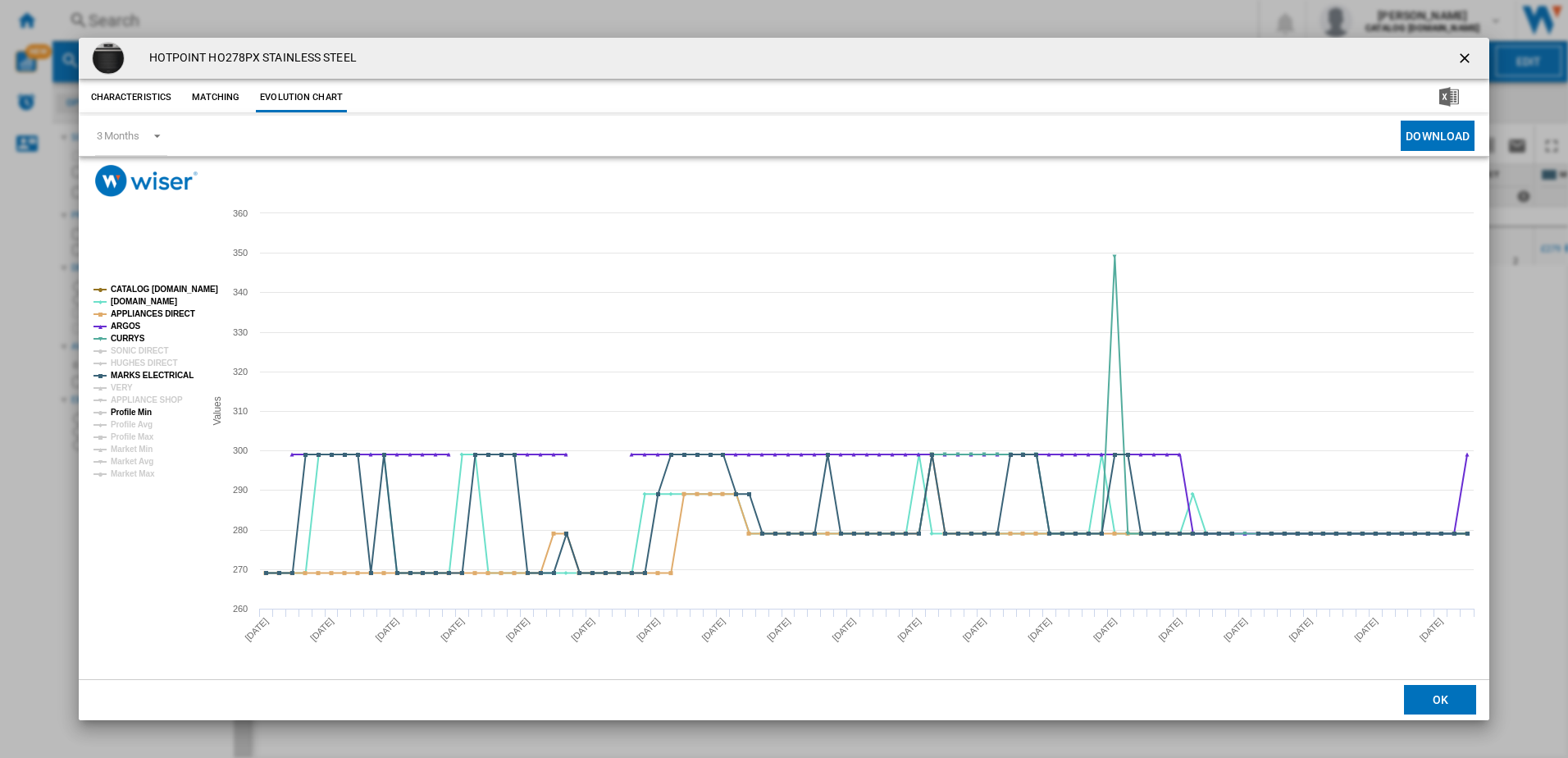
click at [136, 410] on tspan "Profile Min" at bounding box center [131, 412] width 41 height 9
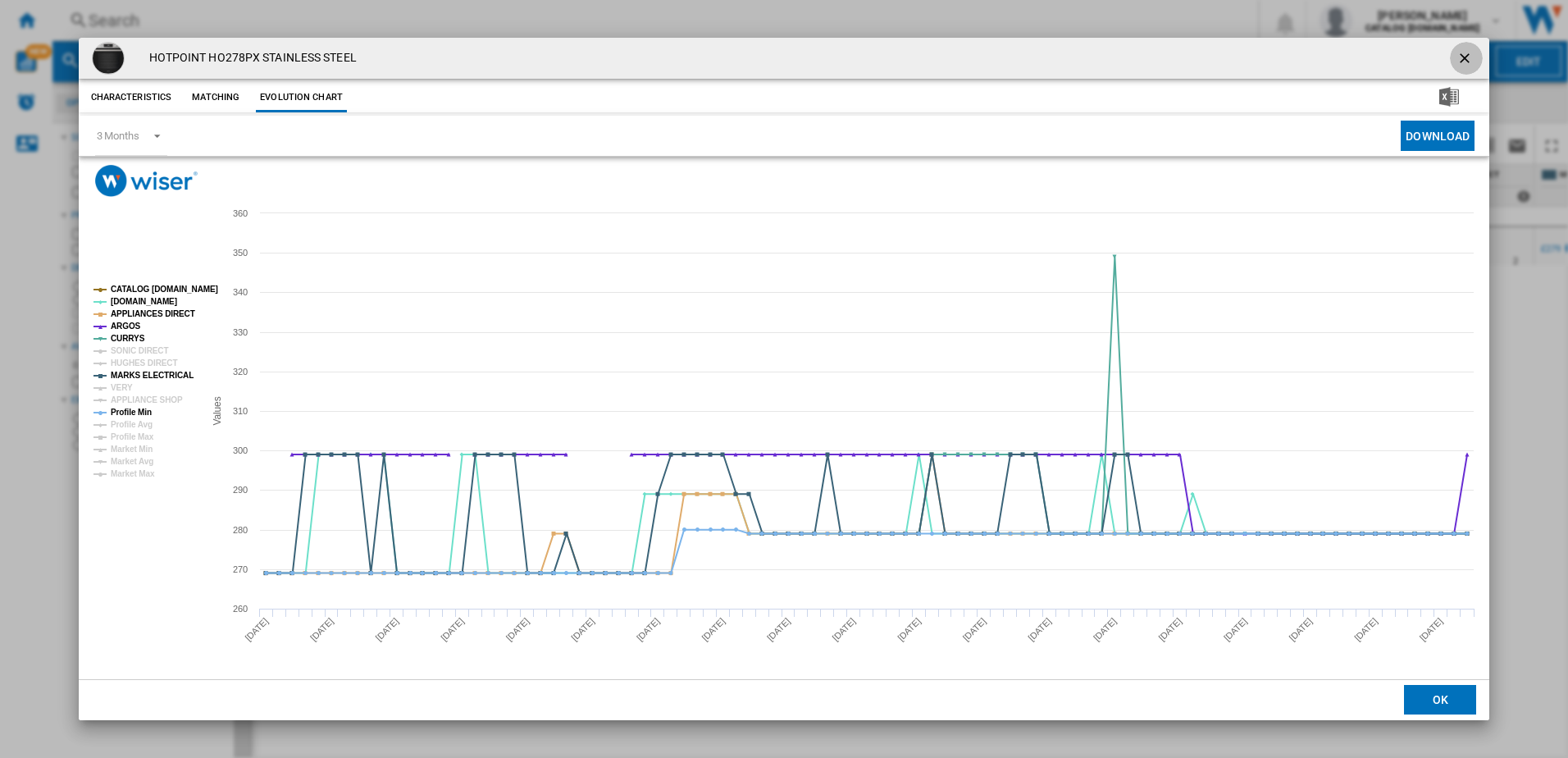
drag, startPoint x: 1473, startPoint y: 53, endPoint x: 1429, endPoint y: 56, distance: 44.1
click at [1472, 54] on ng-md-icon "getI18NText('BUTTONS.CLOSE_DIALOG')" at bounding box center [1467, 60] width 20 height 20
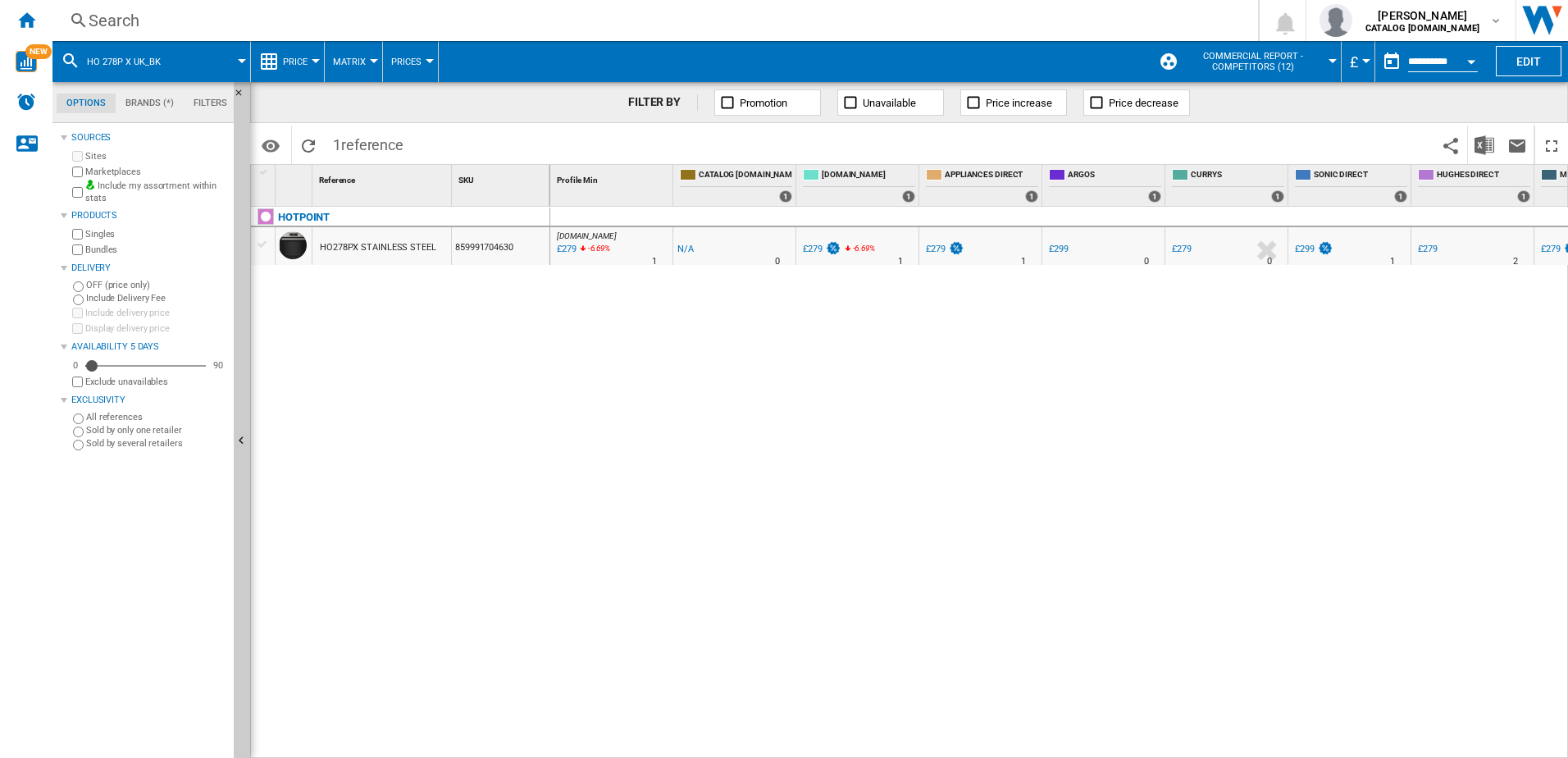
click at [214, 25] on div "Search" at bounding box center [652, 21] width 1127 height 23
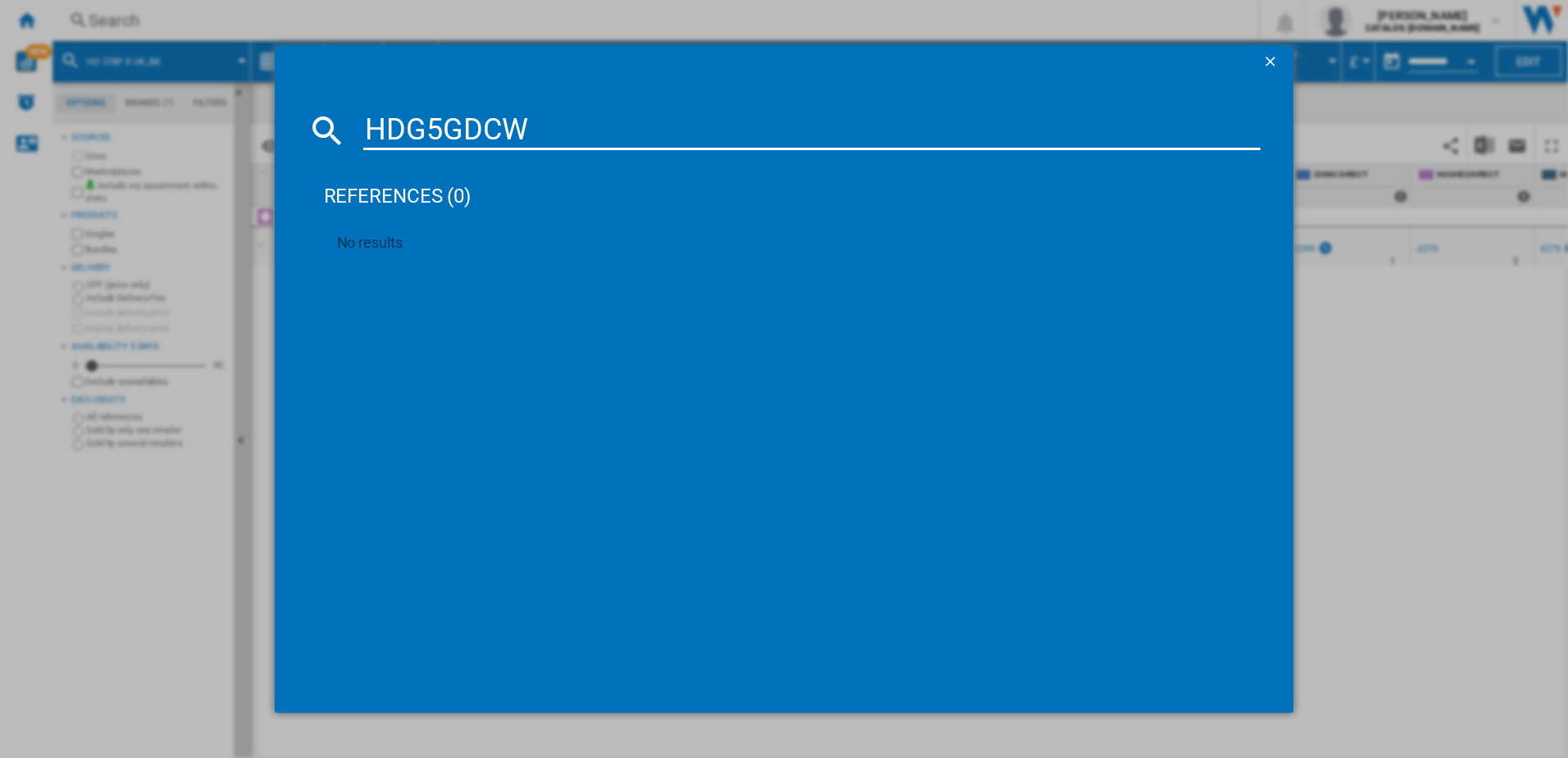
type input "HDG5GDC"
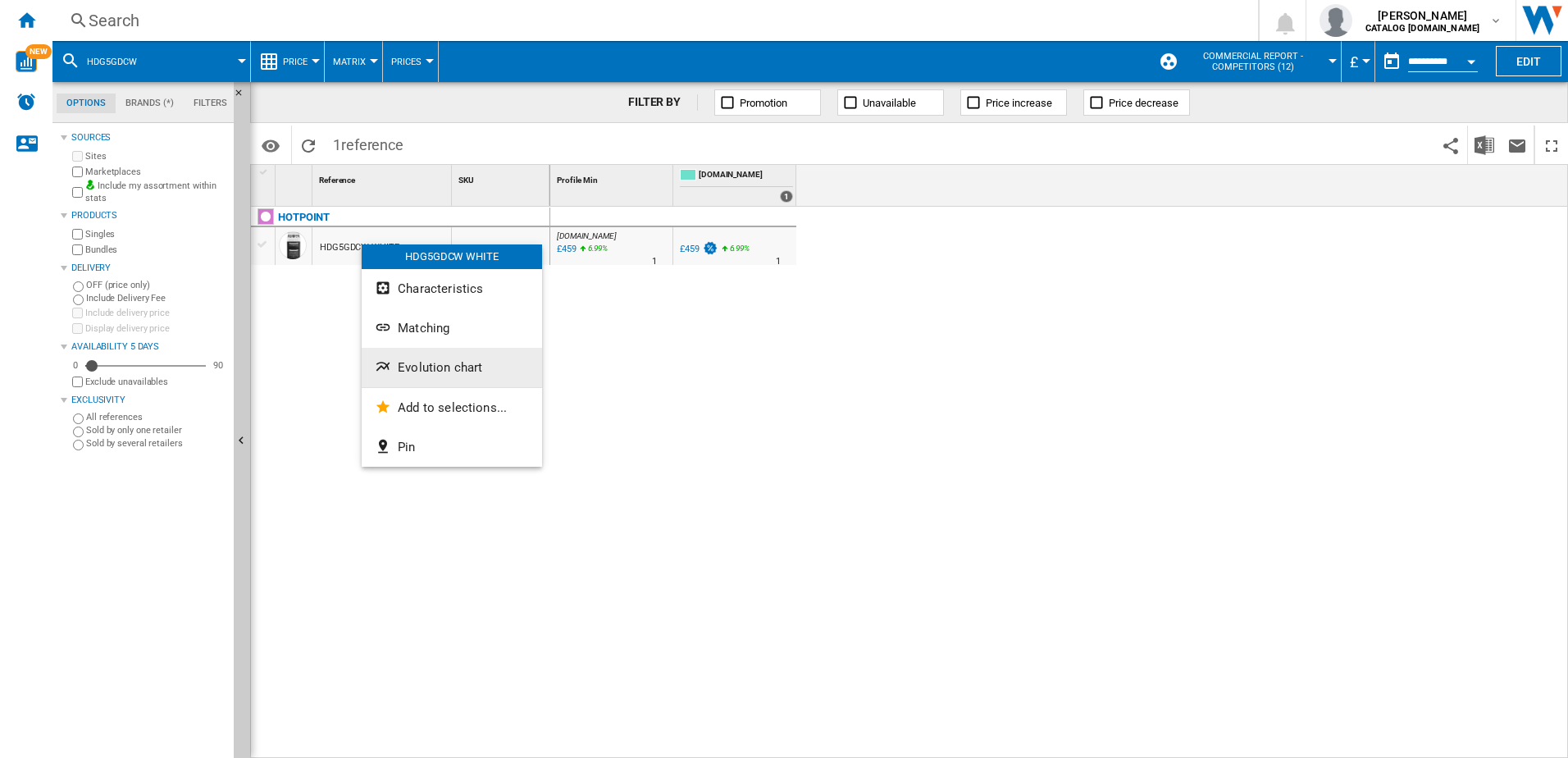
click at [423, 368] on span "Evolution chart" at bounding box center [440, 368] width 84 height 15
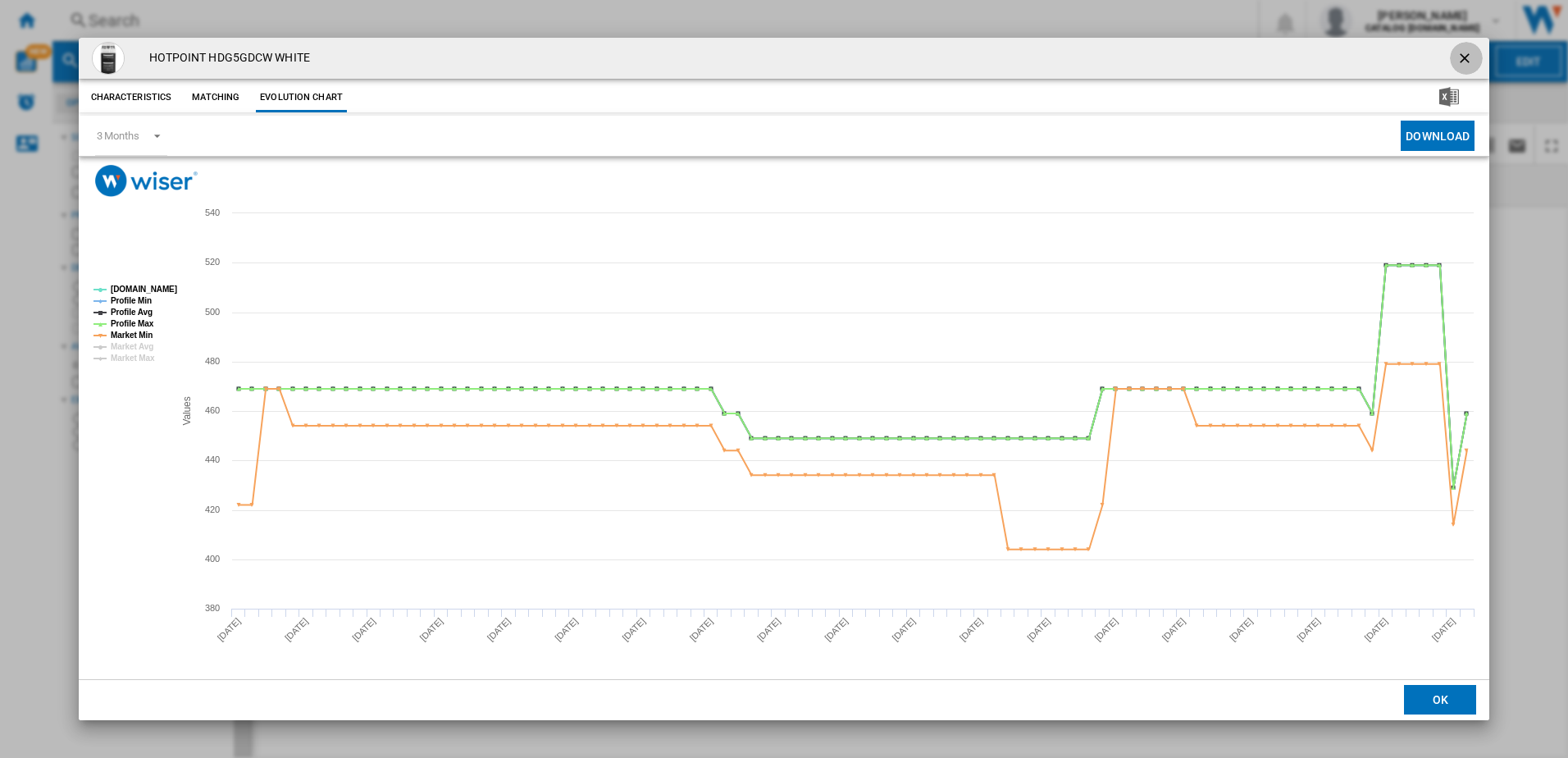
click at [1466, 52] on ng-md-icon "getI18NText('BUTTONS.CLOSE_DIALOG')" at bounding box center [1467, 60] width 20 height 20
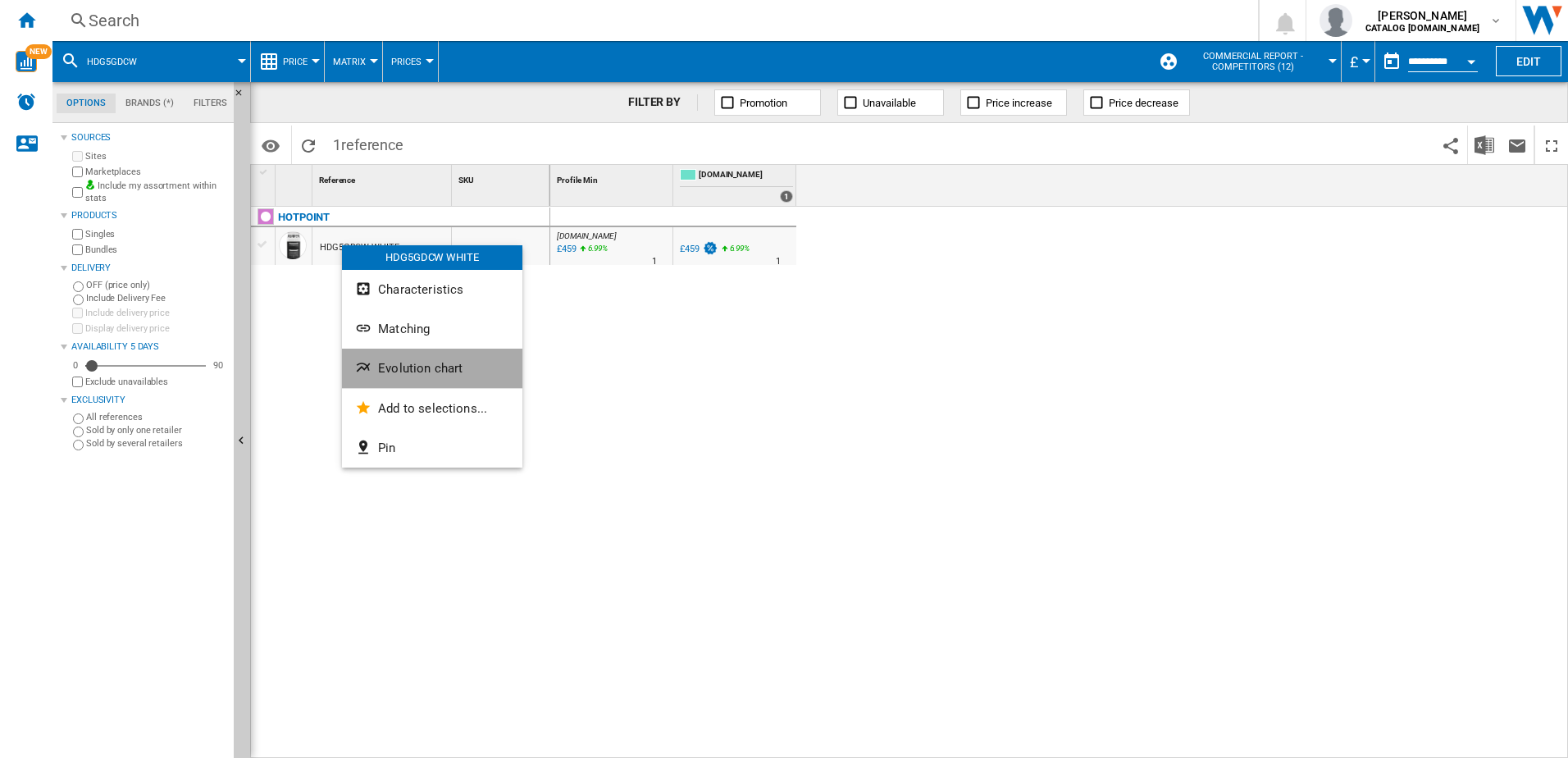
click at [413, 365] on span "Evolution chart" at bounding box center [420, 369] width 84 height 15
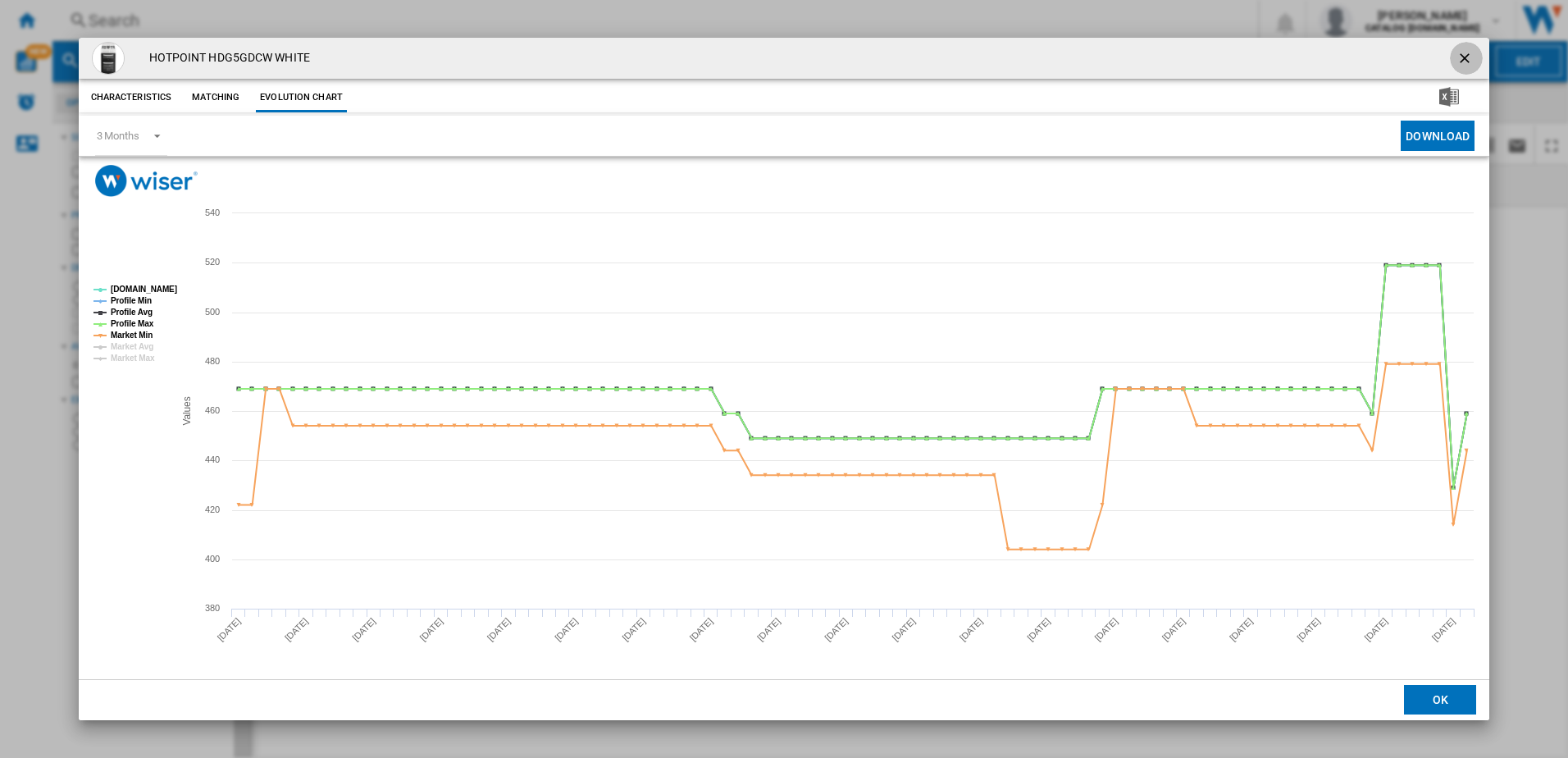
drag, startPoint x: 1462, startPoint y: 54, endPoint x: 1380, endPoint y: 73, distance: 84.2
click at [1462, 54] on ng-md-icon "getI18NText('BUTTONS.CLOSE_DIALOG')" at bounding box center [1467, 60] width 20 height 20
